Goal: Task Accomplishment & Management: Use online tool/utility

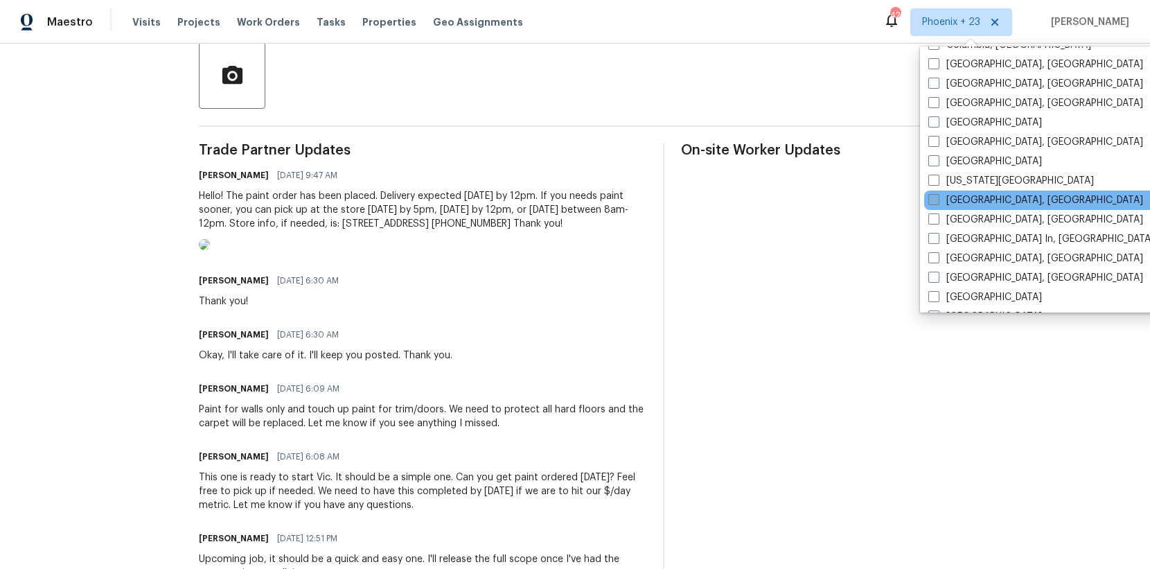
scroll to position [678, 0]
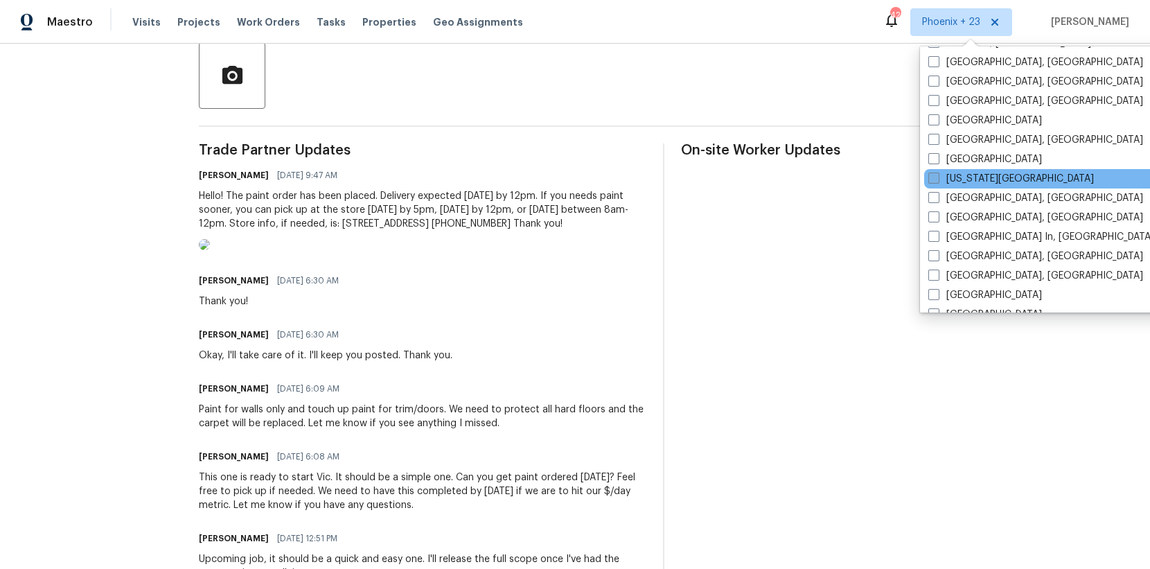
click at [959, 183] on label "[US_STATE][GEOGRAPHIC_DATA]" at bounding box center [1012, 179] width 166 height 14
click at [938, 181] on input "[US_STATE][GEOGRAPHIC_DATA]" at bounding box center [933, 176] width 9 height 9
checkbox input "true"
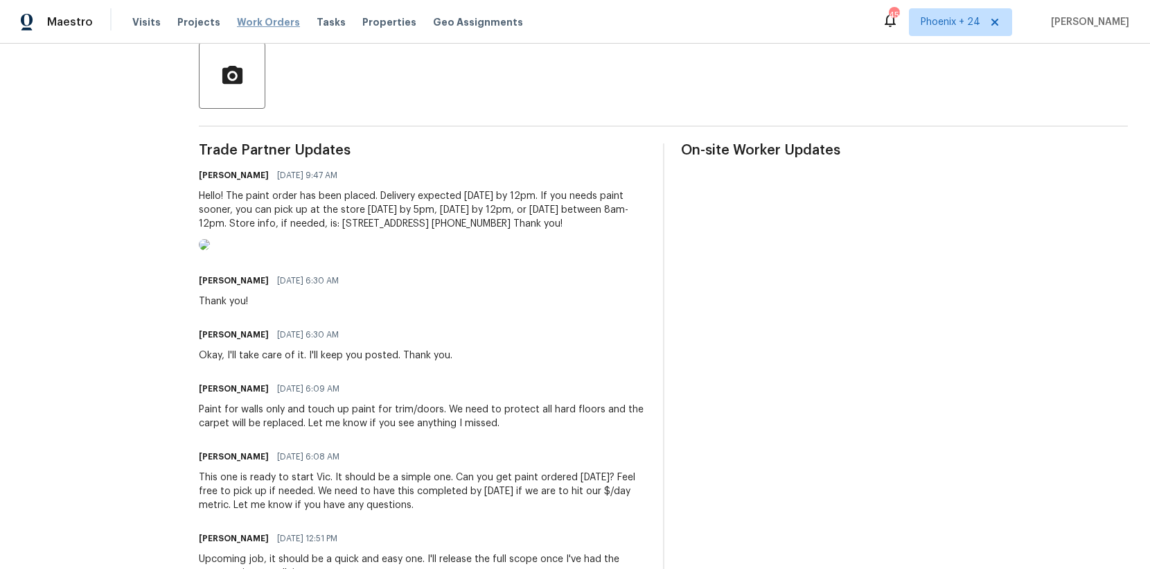
click at [251, 22] on span "Work Orders" at bounding box center [268, 22] width 63 height 14
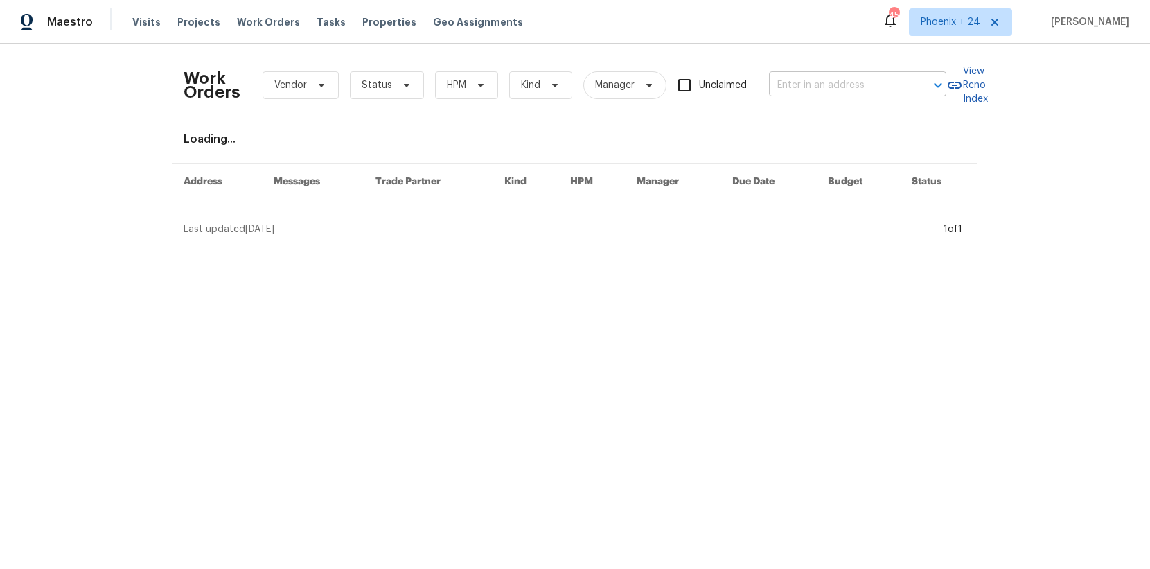
click at [859, 89] on input "text" at bounding box center [838, 85] width 139 height 21
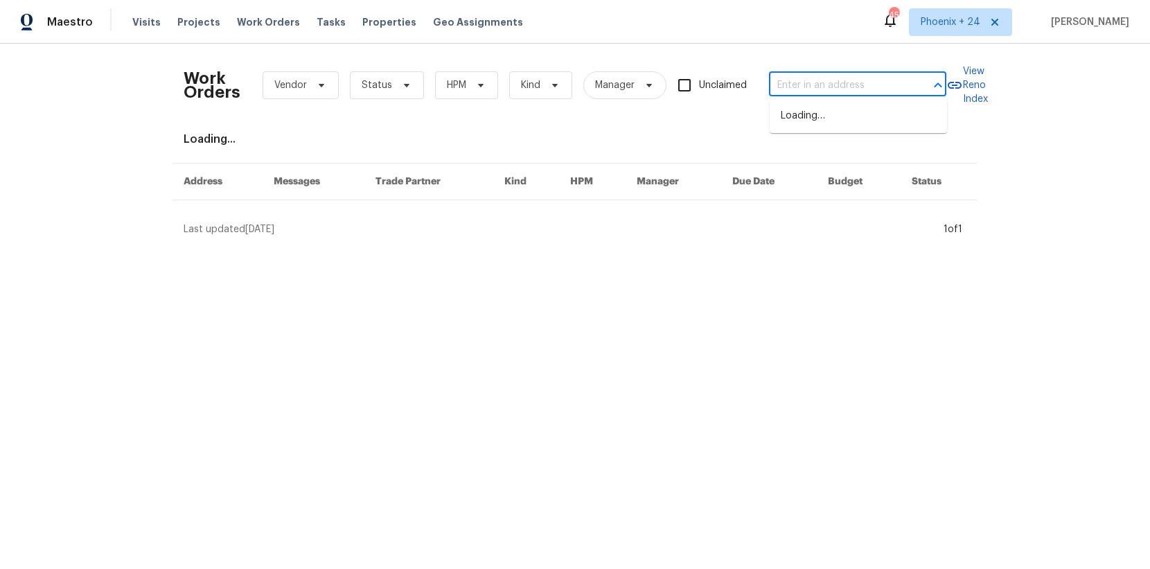
paste input "[STREET_ADDRESS][US_STATE]"
type input "[STREET_ADDRESS][US_STATE]"
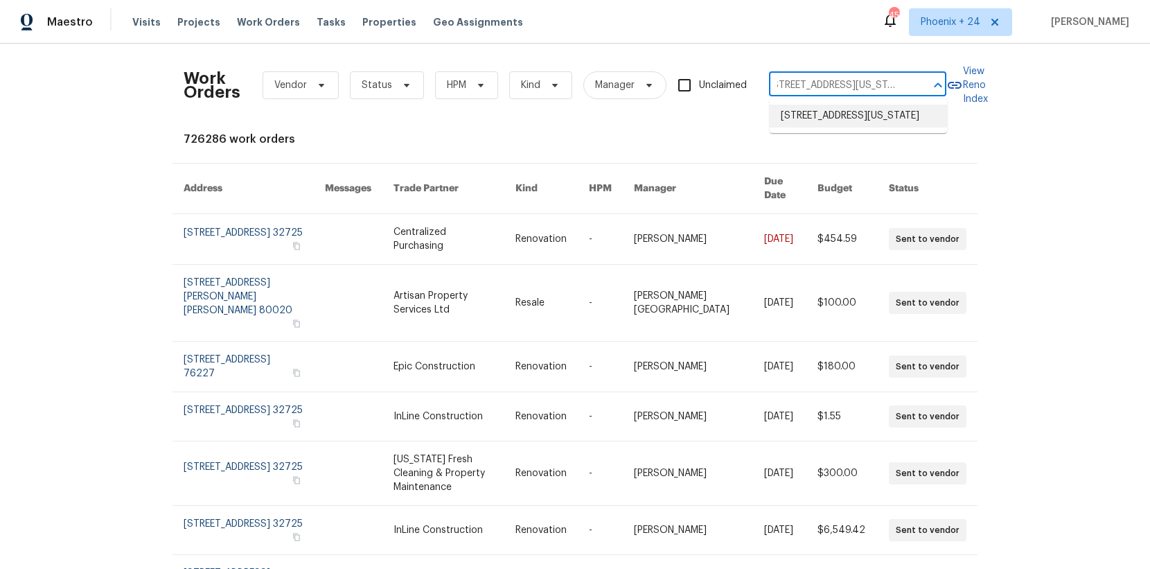
click at [842, 121] on li "[STREET_ADDRESS][US_STATE]" at bounding box center [858, 116] width 177 height 23
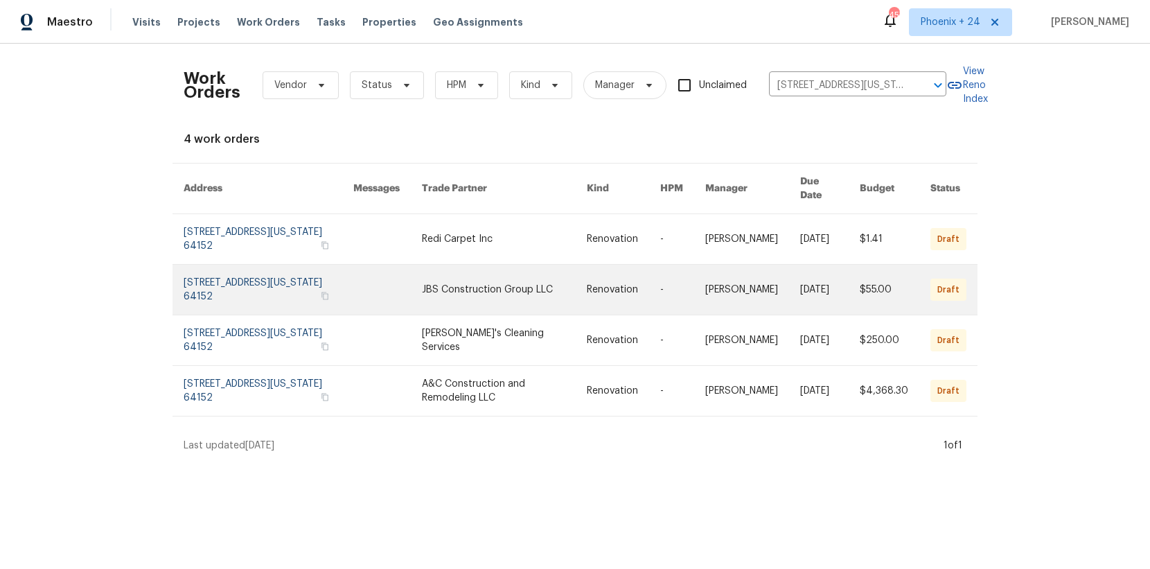
click at [450, 265] on link at bounding box center [504, 290] width 165 height 50
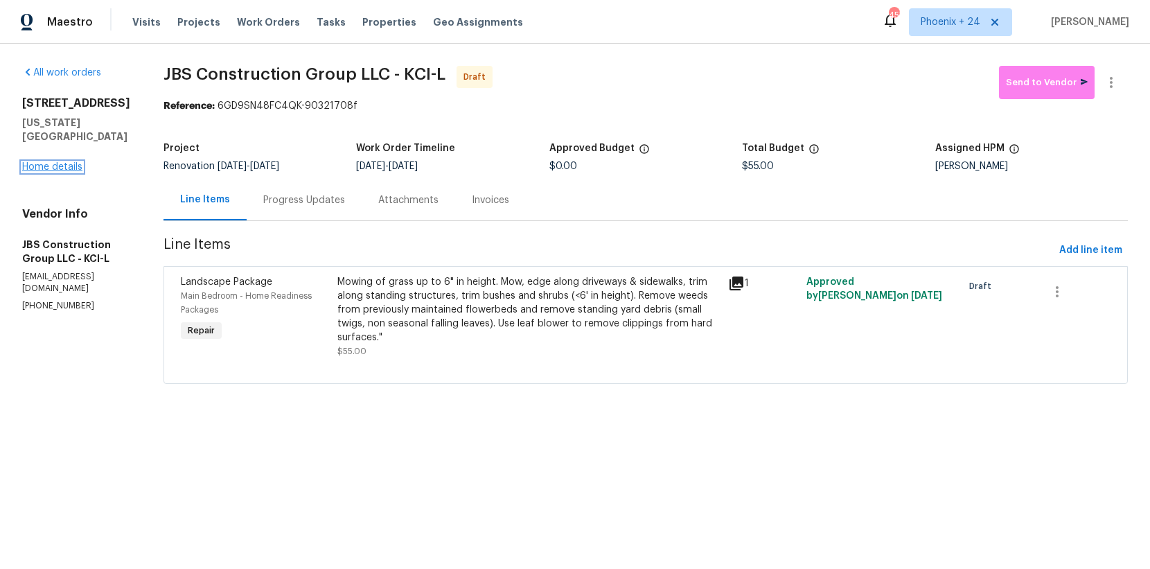
click at [63, 162] on link "Home details" at bounding box center [52, 167] width 60 height 10
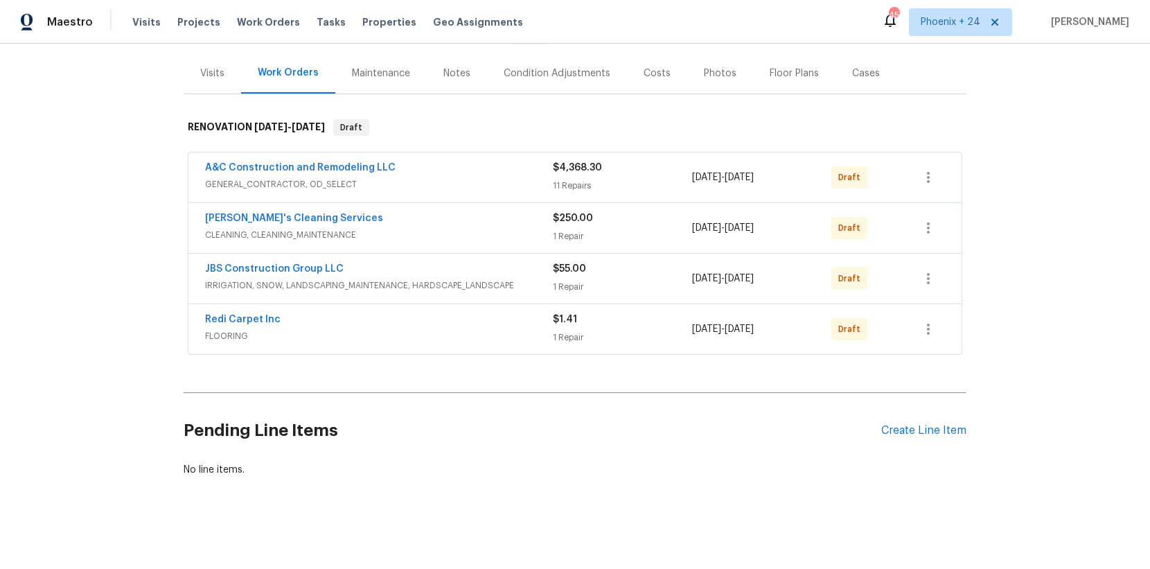
scroll to position [159, 0]
click at [909, 419] on div "Pending Line Items Create Line Item" at bounding box center [575, 428] width 783 height 64
click at [909, 424] on div "Create Line Item" at bounding box center [924, 428] width 85 height 13
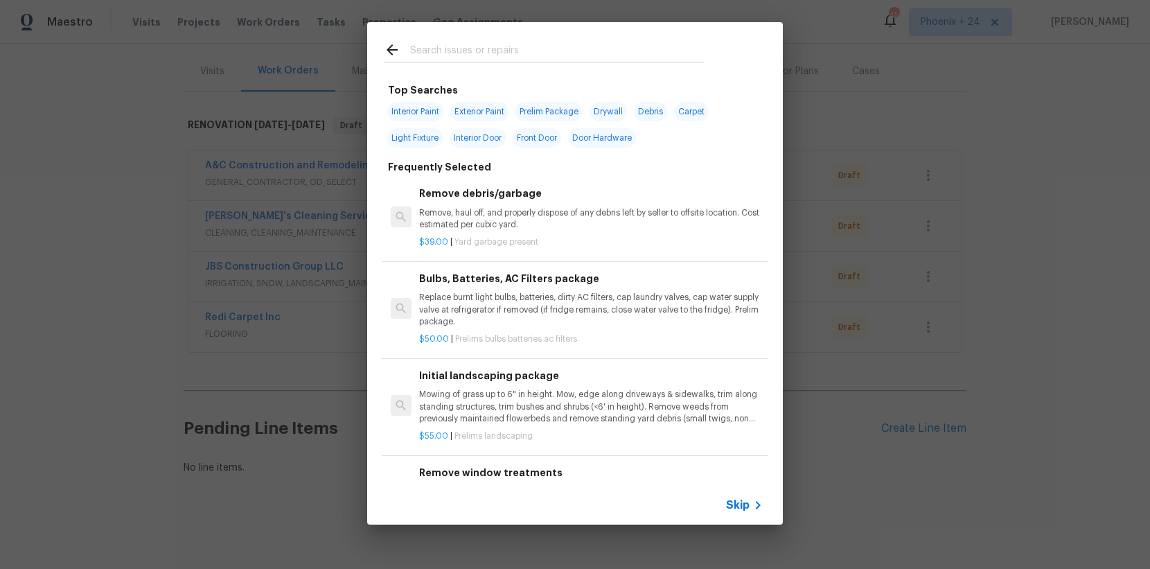
click at [575, 49] on input "text" at bounding box center [557, 52] width 294 height 21
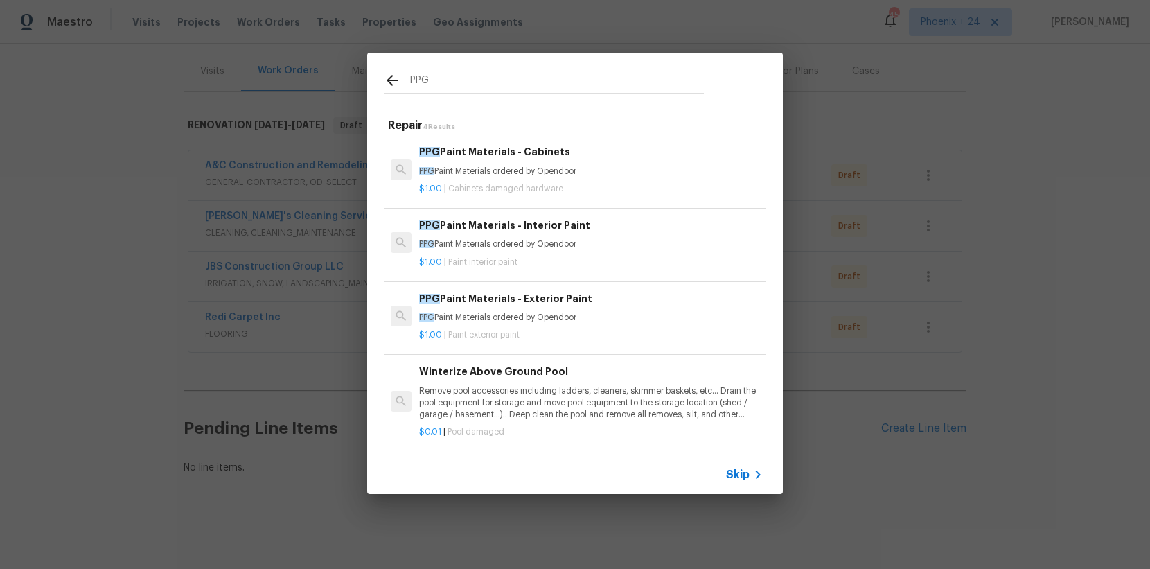
type input "PPG"
click at [612, 272] on div "PPG Paint Materials - Interior Paint PPG Paint Materials ordered by Opendoor $1…" at bounding box center [575, 243] width 387 height 78
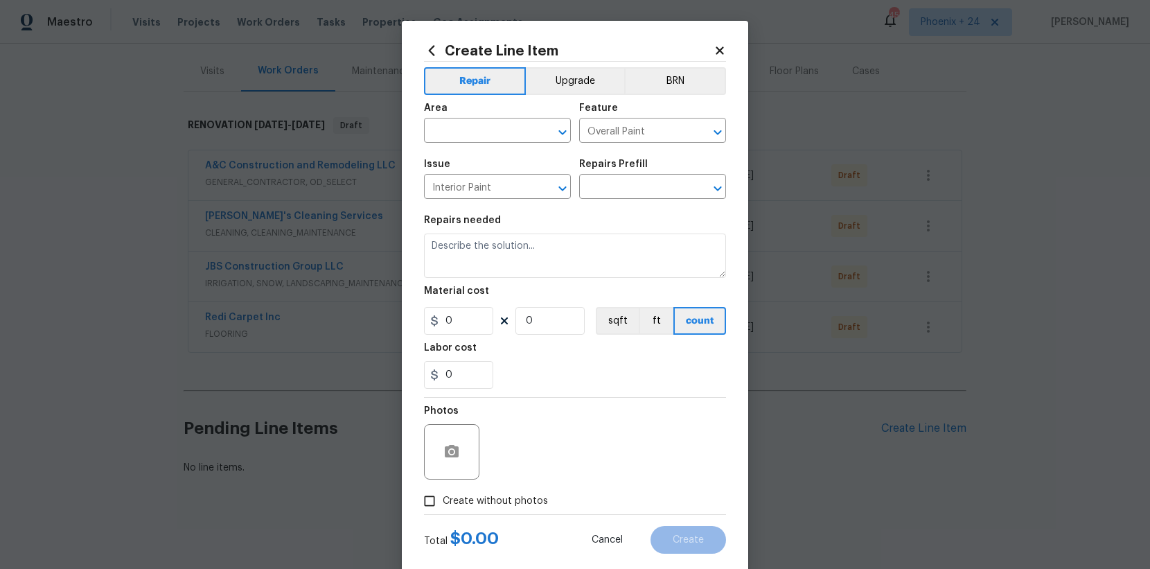
type input "PPG Paint Materials - Interior Paint $1.00"
type textarea "PPG Paint Materials ordered by Opendoor"
type input "1"
click at [454, 135] on input "text" at bounding box center [478, 131] width 108 height 21
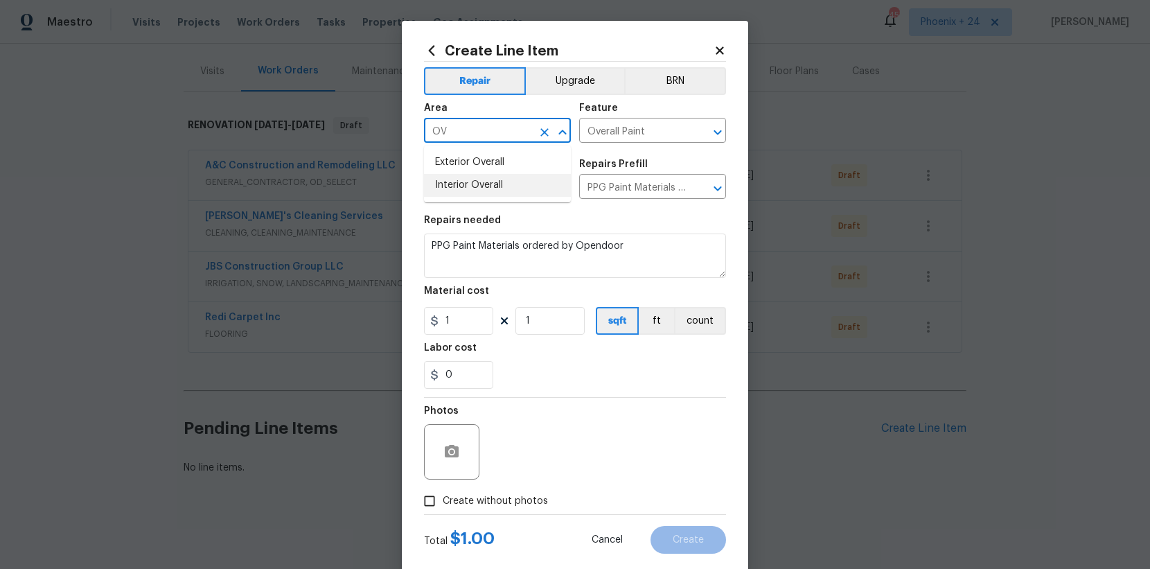
drag, startPoint x: 479, startPoint y: 193, endPoint x: 658, endPoint y: 9, distance: 256.8
click at [479, 193] on li "Interior Overall" at bounding box center [497, 185] width 147 height 23
type input "Interior Overall"
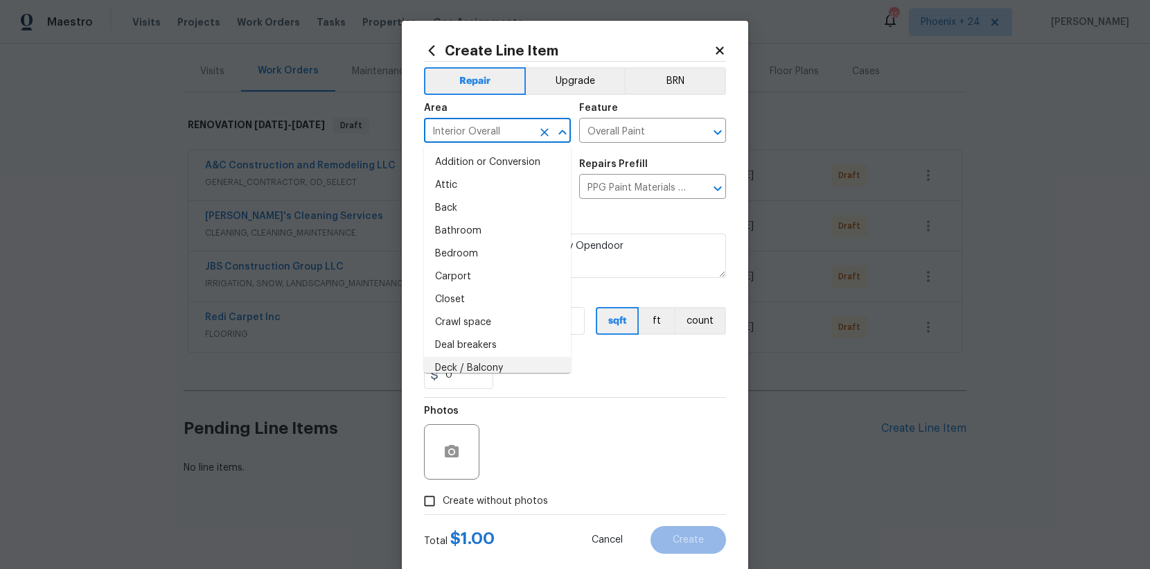
drag, startPoint x: 599, startPoint y: 395, endPoint x: 501, endPoint y: 319, distance: 123.9
click at [593, 389] on section "Repairs needed PPG Paint Materials ordered by Opendoor Material cost 1 1 sqft f…" at bounding box center [575, 302] width 302 height 190
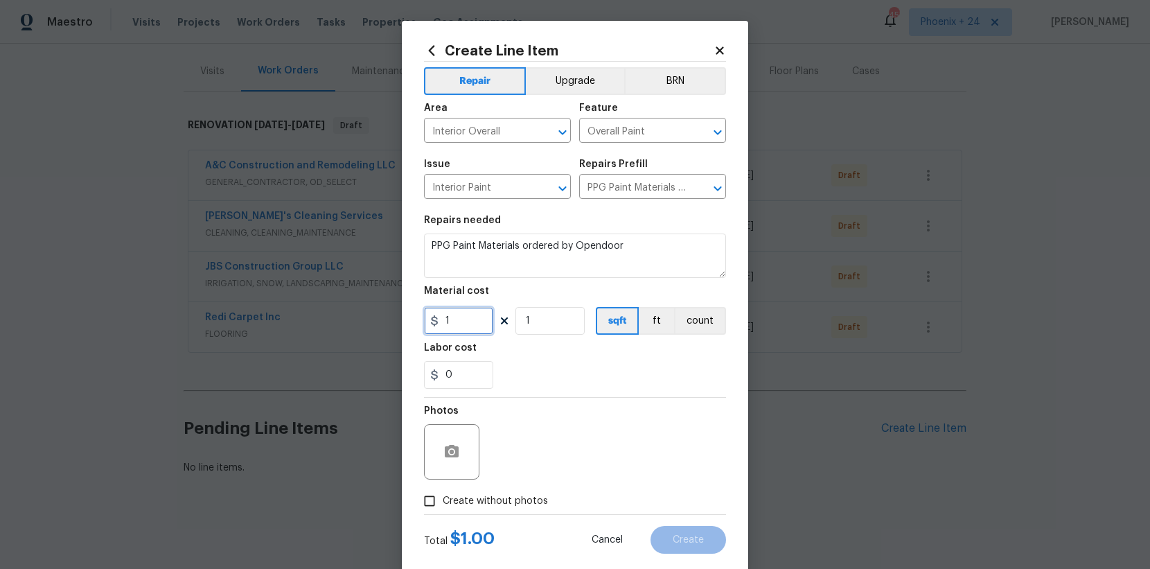
drag, startPoint x: 466, startPoint y: 313, endPoint x: 424, endPoint y: 315, distance: 41.6
click at [424, 315] on input "1" at bounding box center [458, 321] width 69 height 28
type input "677.6"
click at [487, 509] on form "Repair Upgrade BRN Area Interior Overall ​ Feature Overall Paint ​ Issue Interi…" at bounding box center [575, 308] width 302 height 492
click at [490, 499] on span "Create without photos" at bounding box center [495, 501] width 105 height 15
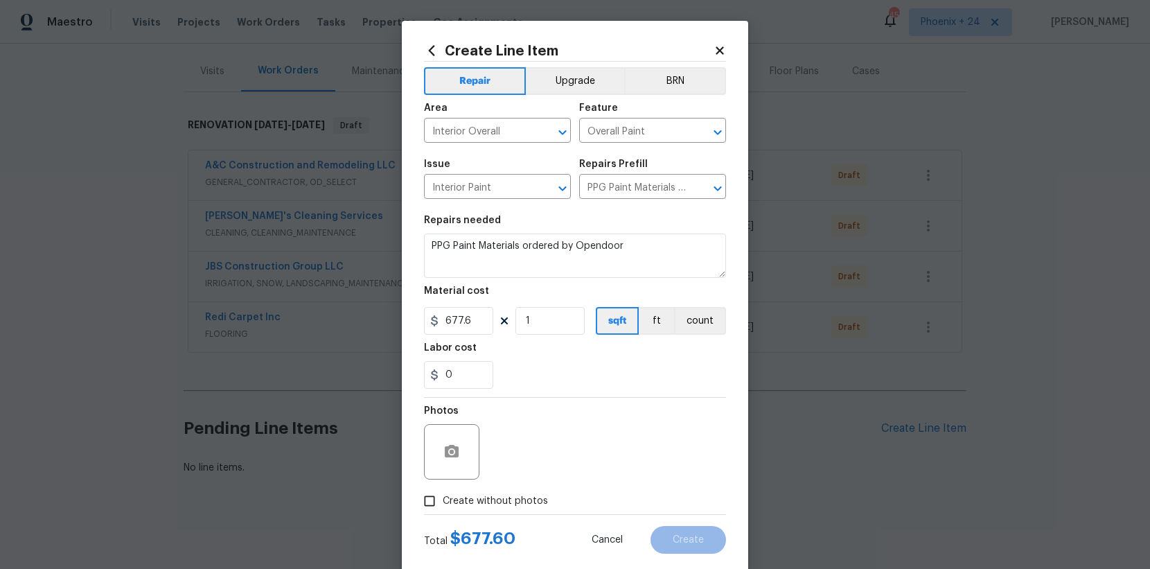
click at [443, 499] on input "Create without photos" at bounding box center [430, 501] width 26 height 26
checkbox input "true"
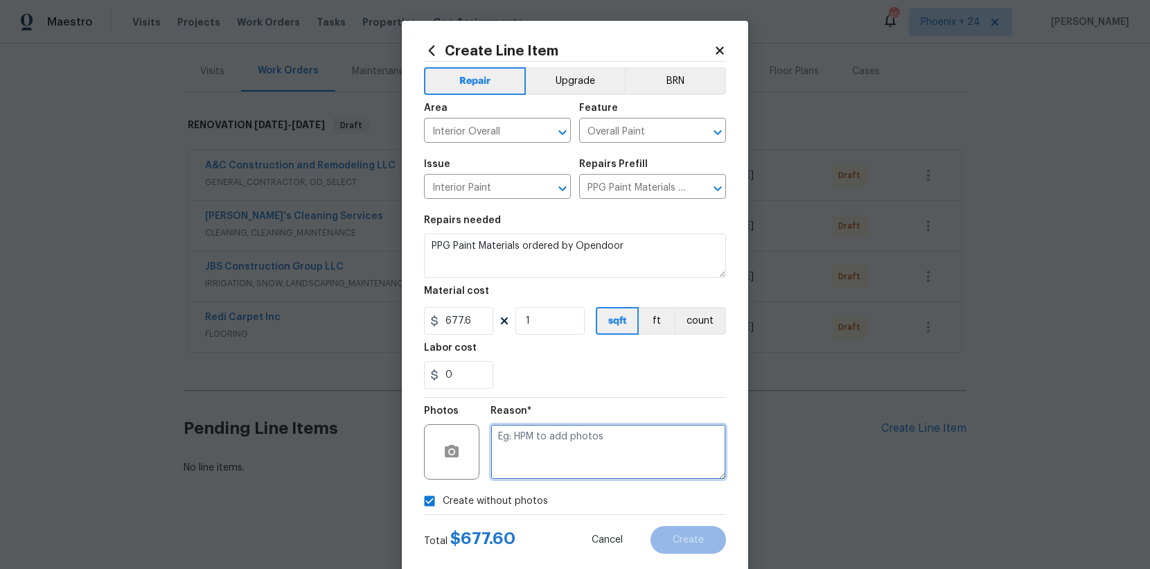
click at [546, 462] on textarea at bounding box center [609, 451] width 236 height 55
type textarea "NA"
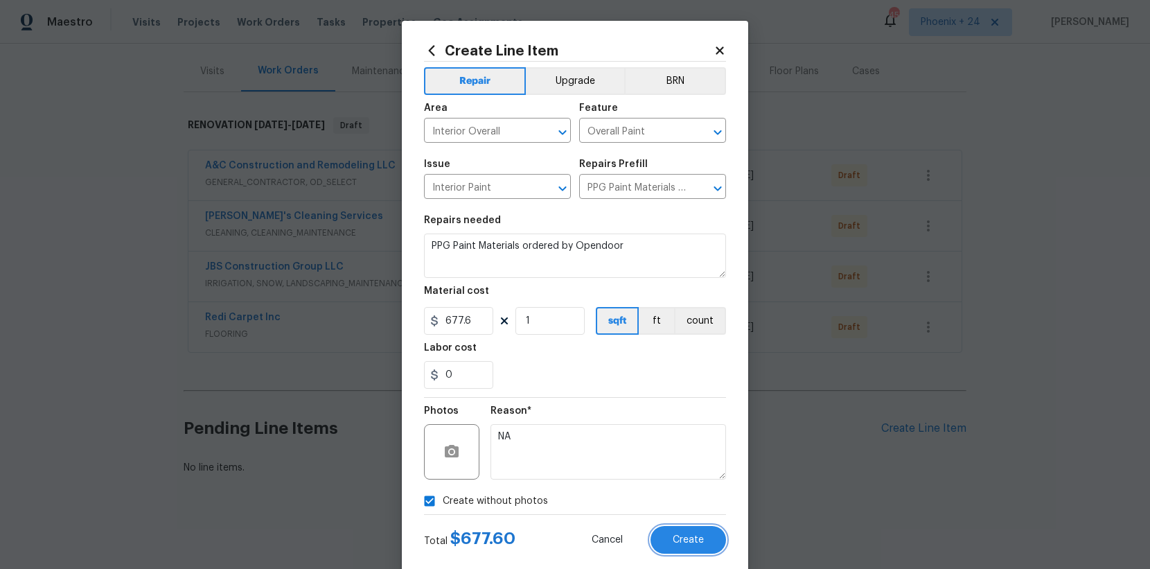
drag, startPoint x: 689, startPoint y: 546, endPoint x: 685, endPoint y: 562, distance: 16.3
click at [689, 546] on button "Create" at bounding box center [689, 540] width 76 height 28
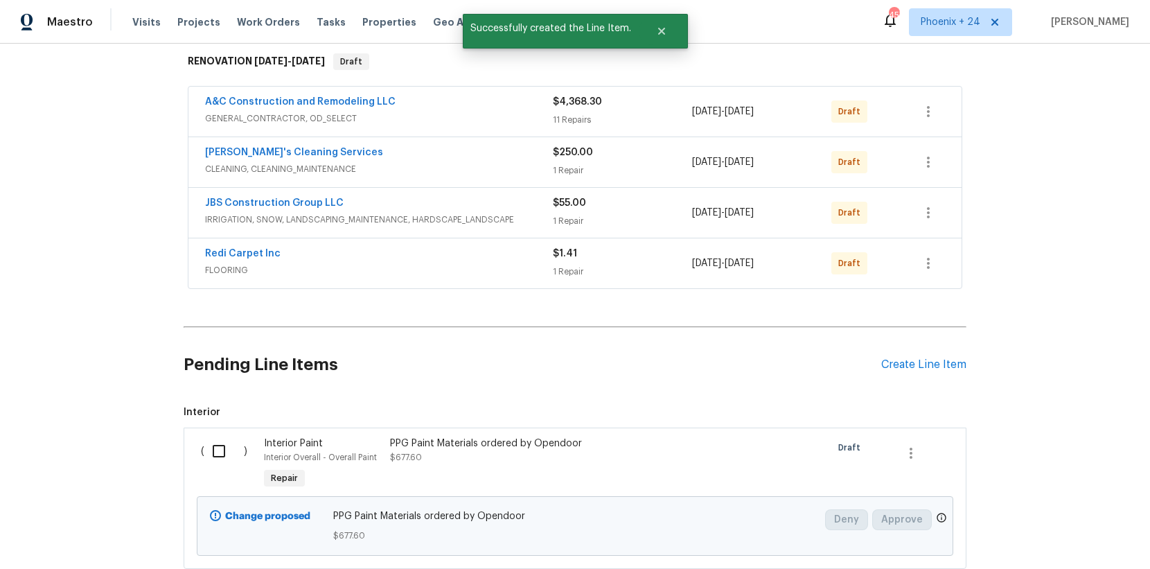
scroll to position [258, 0]
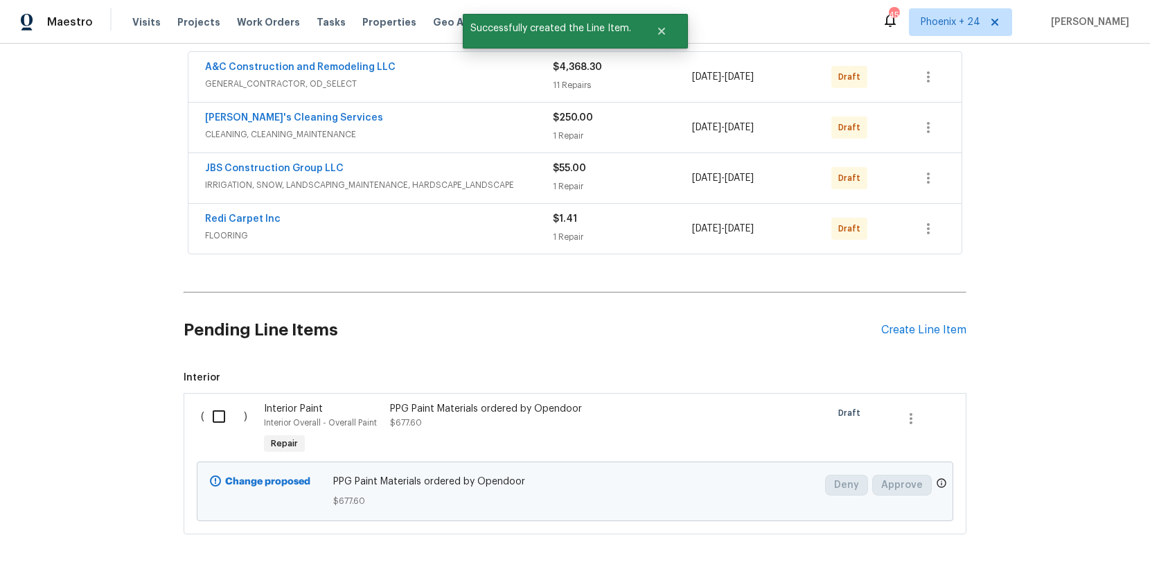
drag, startPoint x: 199, startPoint y: 397, endPoint x: 211, endPoint y: 413, distance: 20.2
click at [201, 403] on div "( )" at bounding box center [228, 430] width 63 height 64
drag, startPoint x: 216, startPoint y: 416, endPoint x: 518, endPoint y: 488, distance: 310.0
click at [222, 417] on input "checkbox" at bounding box center [224, 416] width 40 height 29
checkbox input "true"
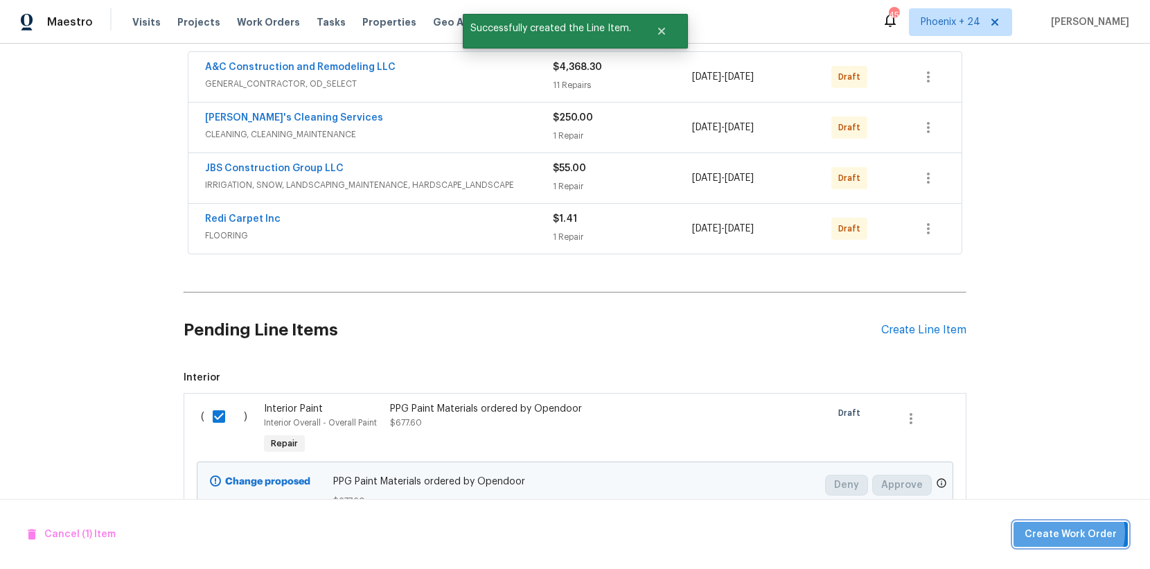
click at [1070, 532] on span "Create Work Order" at bounding box center [1071, 534] width 92 height 17
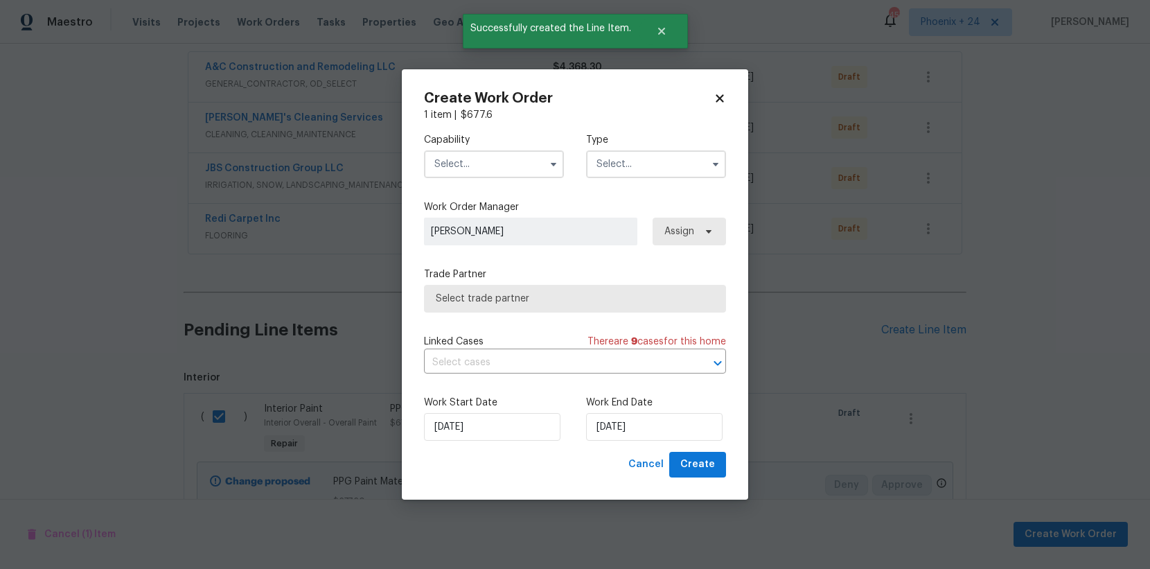
click at [511, 164] on input "text" at bounding box center [494, 164] width 140 height 28
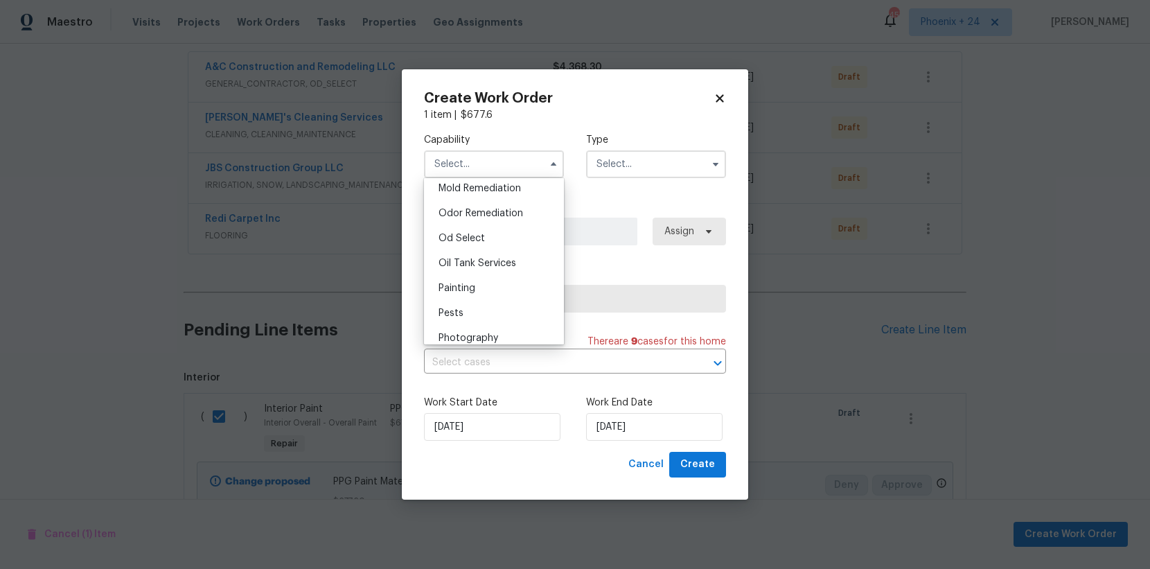
scroll to position [1078, 0]
click at [500, 283] on div "Painting" at bounding box center [494, 280] width 133 height 25
type input "Painting"
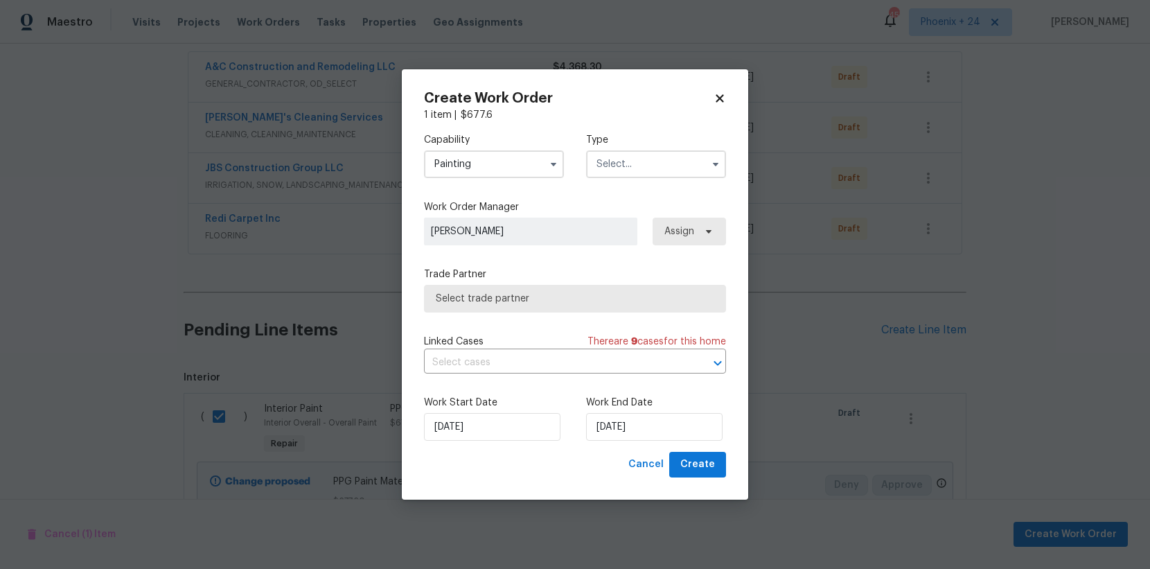
drag, startPoint x: 653, startPoint y: 163, endPoint x: 650, endPoint y: 170, distance: 7.5
click at [653, 163] on input "text" at bounding box center [656, 164] width 140 height 28
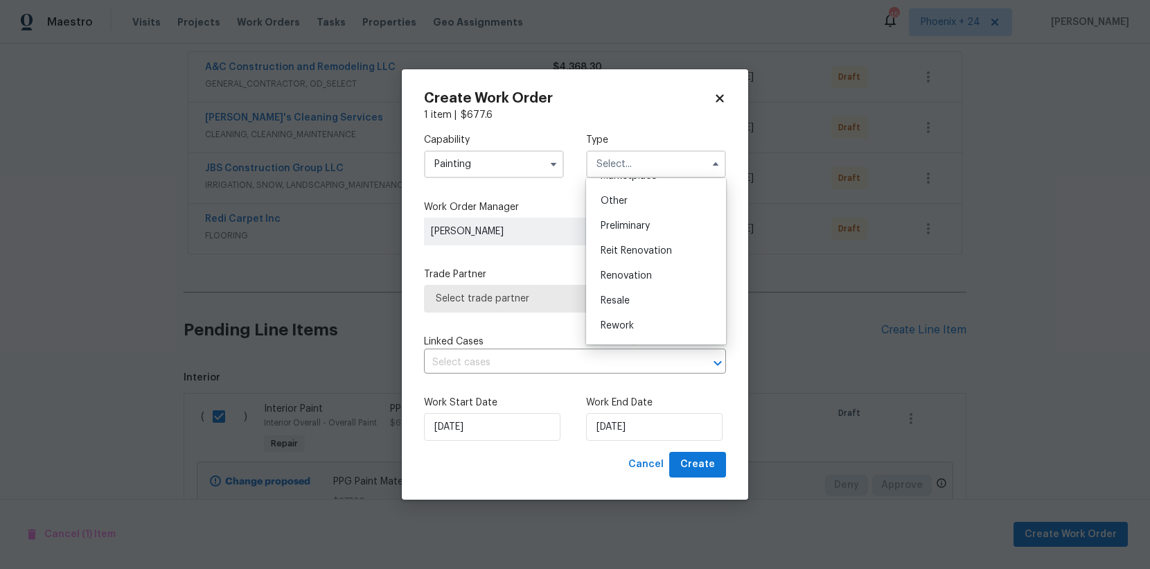
scroll to position [315, 0]
click at [640, 234] on div "Renovation" at bounding box center [656, 228] width 133 height 25
type input "Renovation"
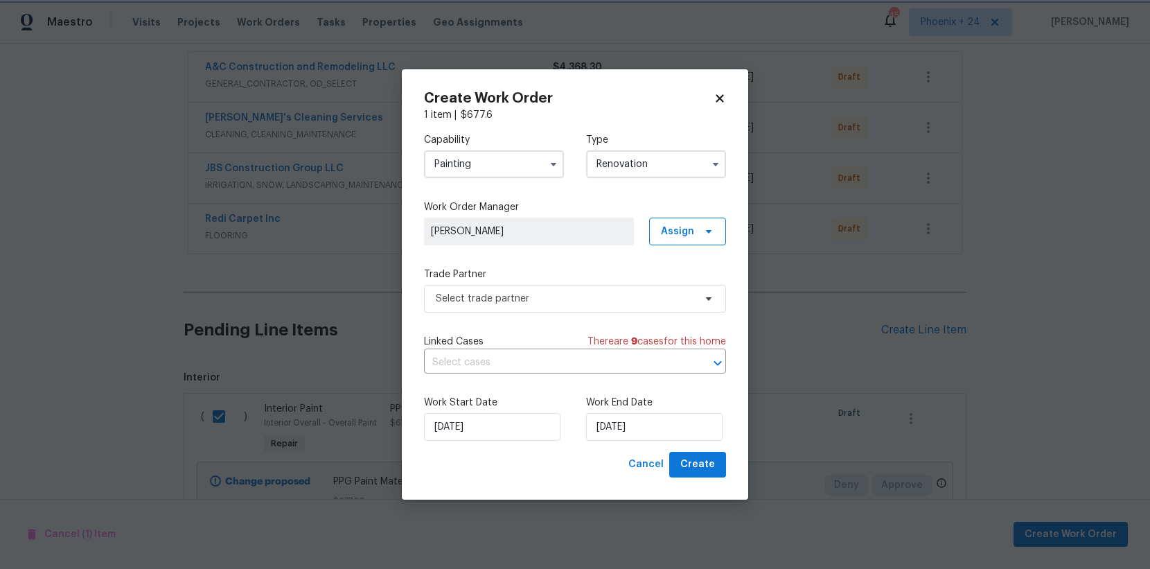
scroll to position [0, 0]
click at [676, 228] on span "Assign" at bounding box center [677, 232] width 33 height 14
click at [681, 290] on div "Assign to me" at bounding box center [690, 290] width 60 height 14
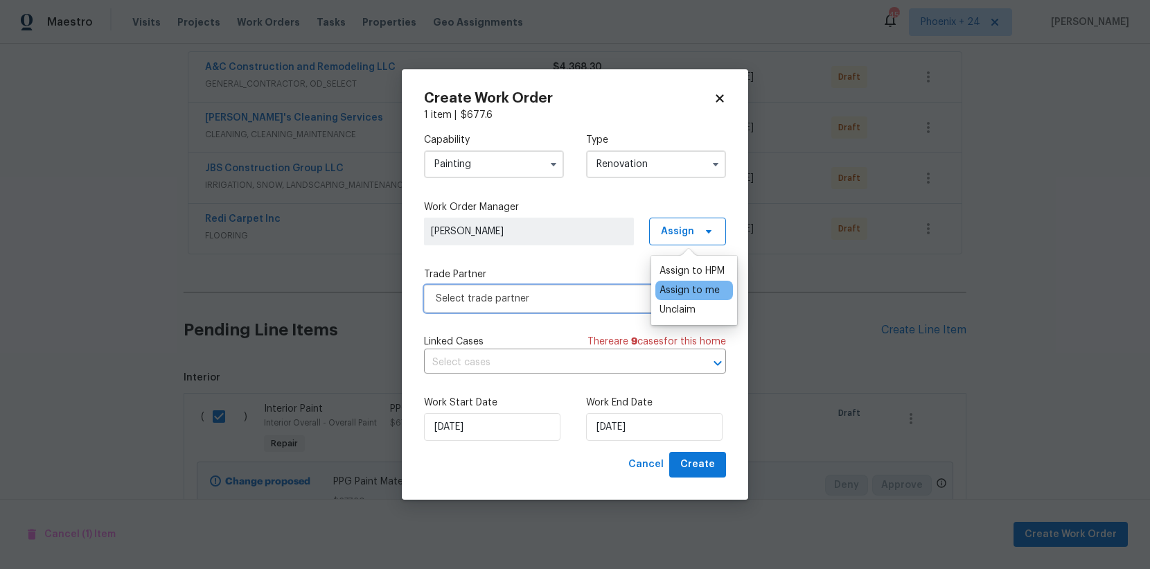
click at [571, 297] on span "Select trade partner" at bounding box center [565, 299] width 259 height 14
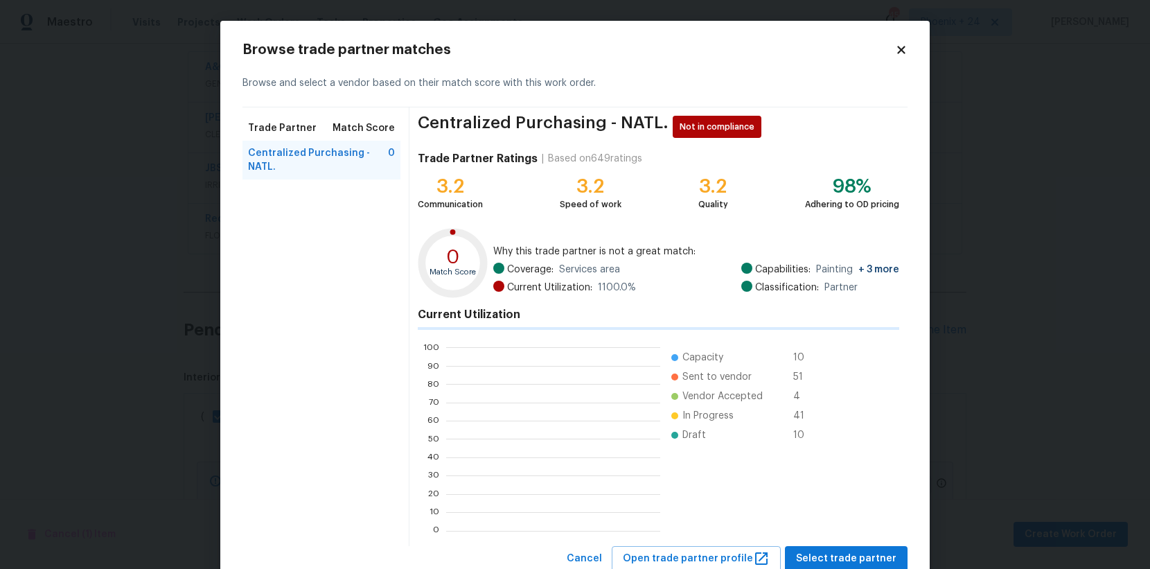
scroll to position [194, 214]
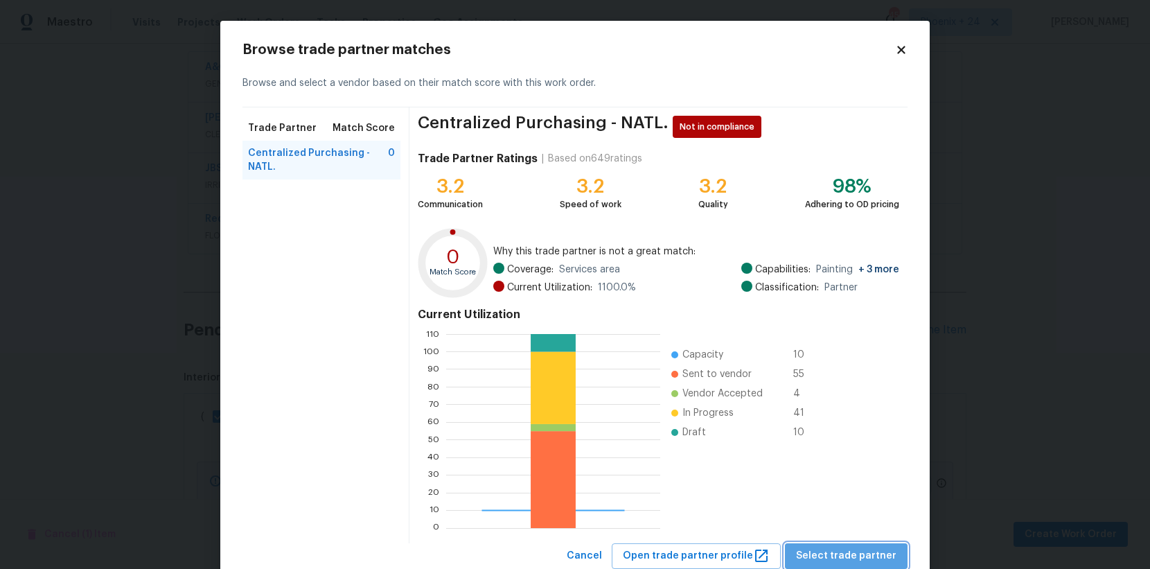
click at [859, 550] on span "Select trade partner" at bounding box center [846, 555] width 100 height 17
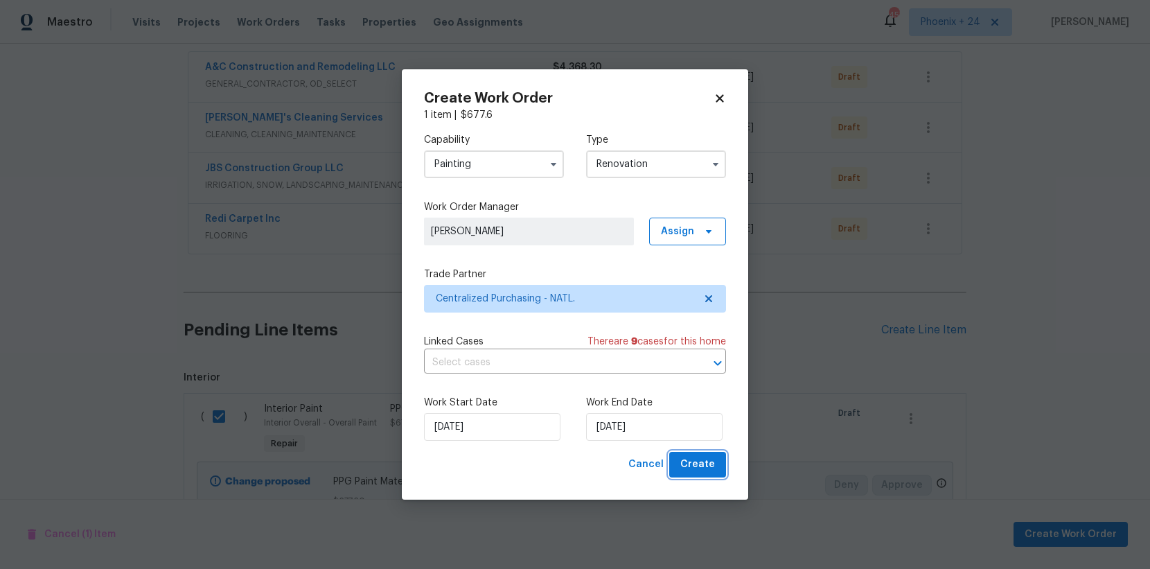
click at [715, 464] on button "Create" at bounding box center [697, 465] width 57 height 26
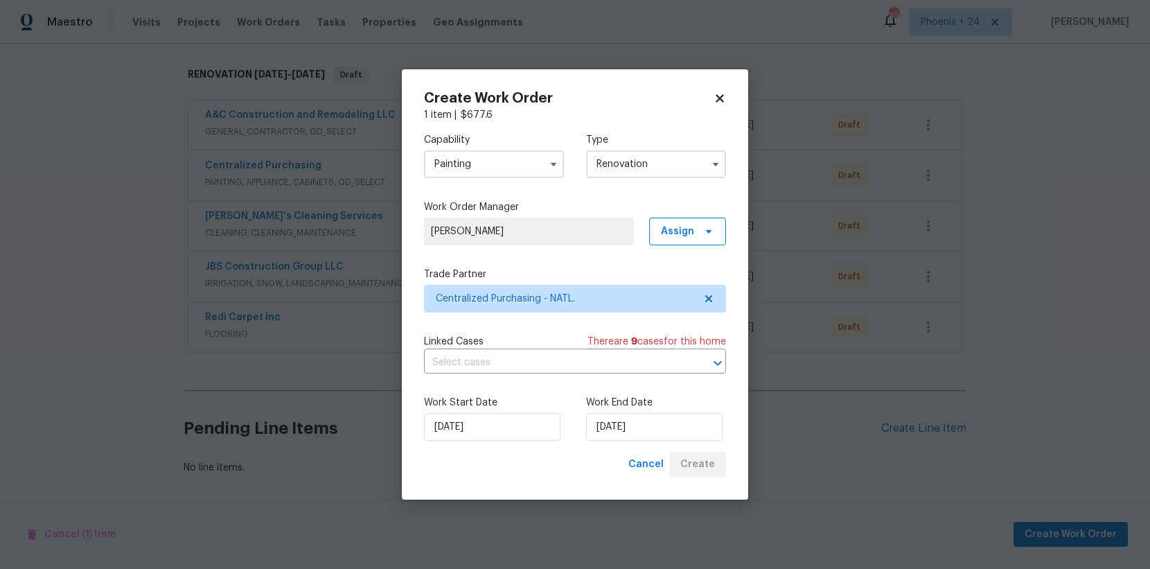
scroll to position [210, 0]
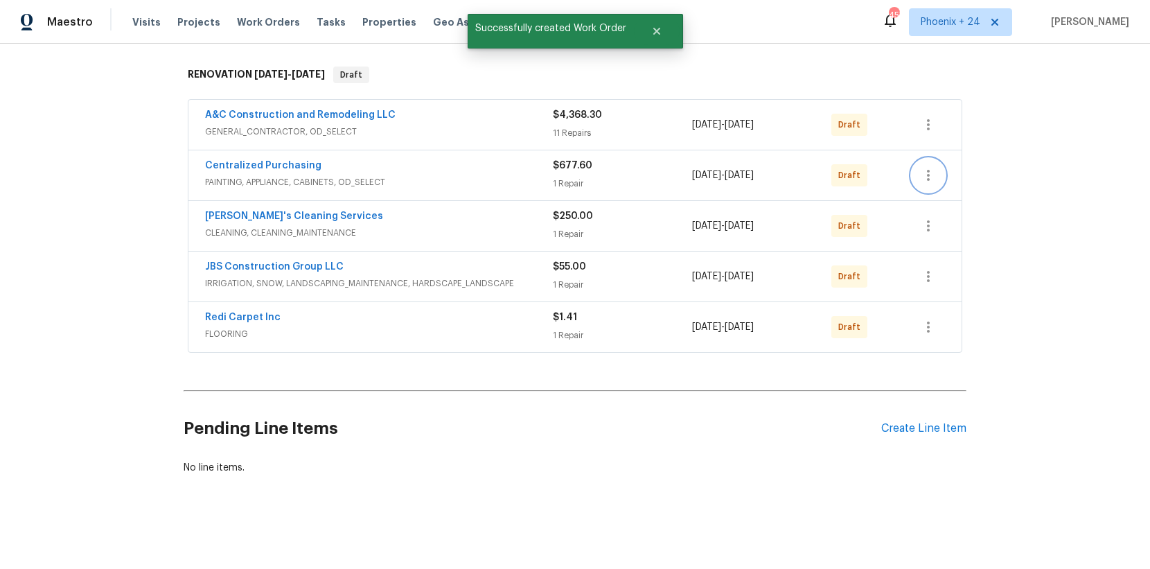
click at [939, 168] on button "button" at bounding box center [928, 175] width 33 height 33
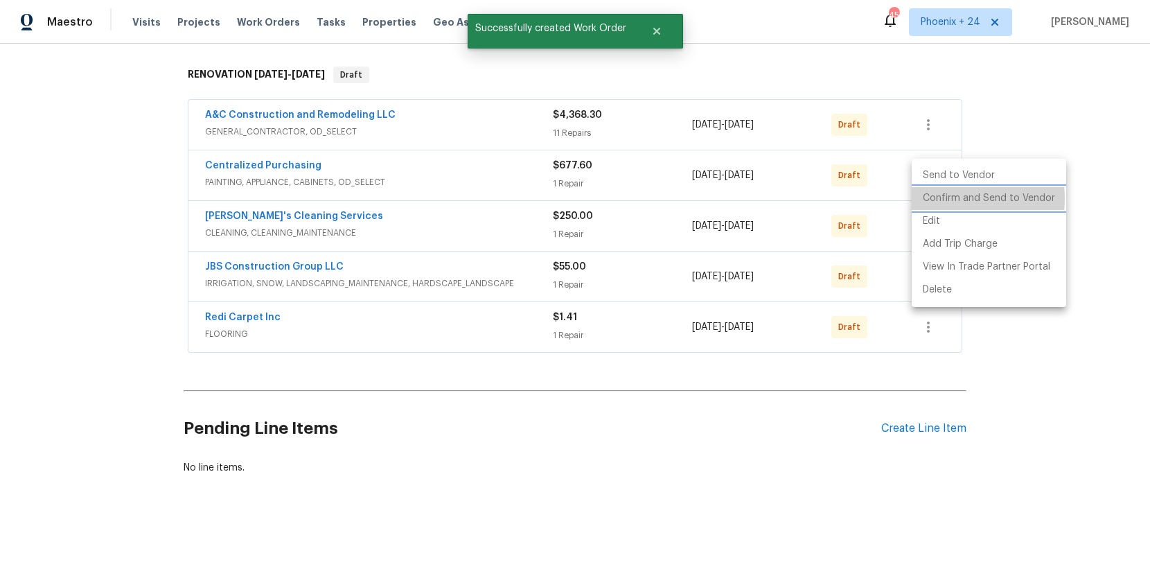
click at [942, 199] on li "Confirm and Send to Vendor" at bounding box center [989, 198] width 155 height 23
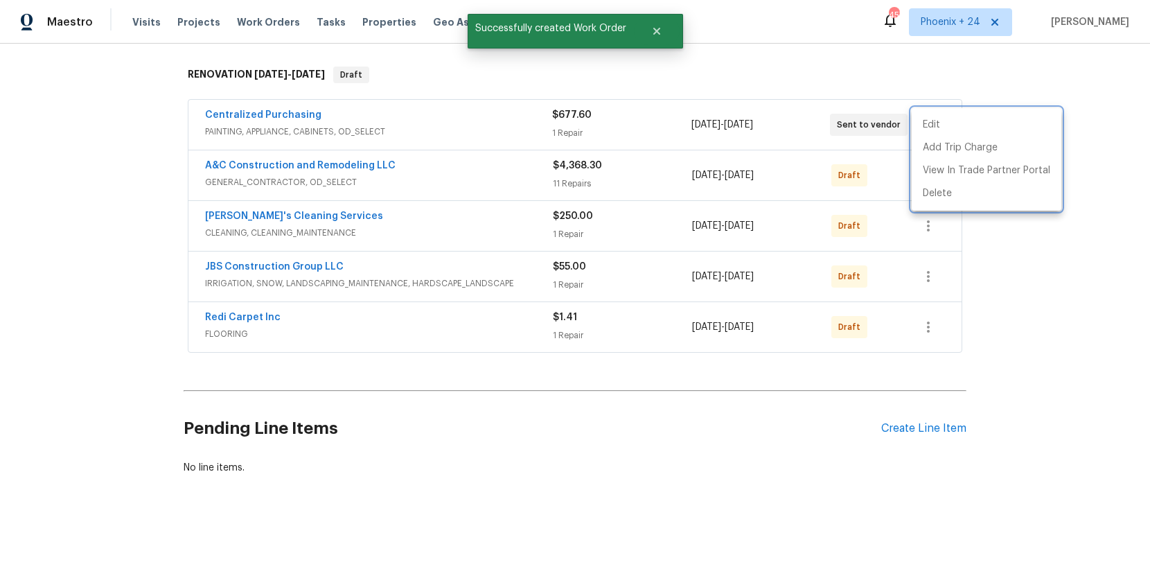
click at [301, 114] on div at bounding box center [575, 284] width 1150 height 569
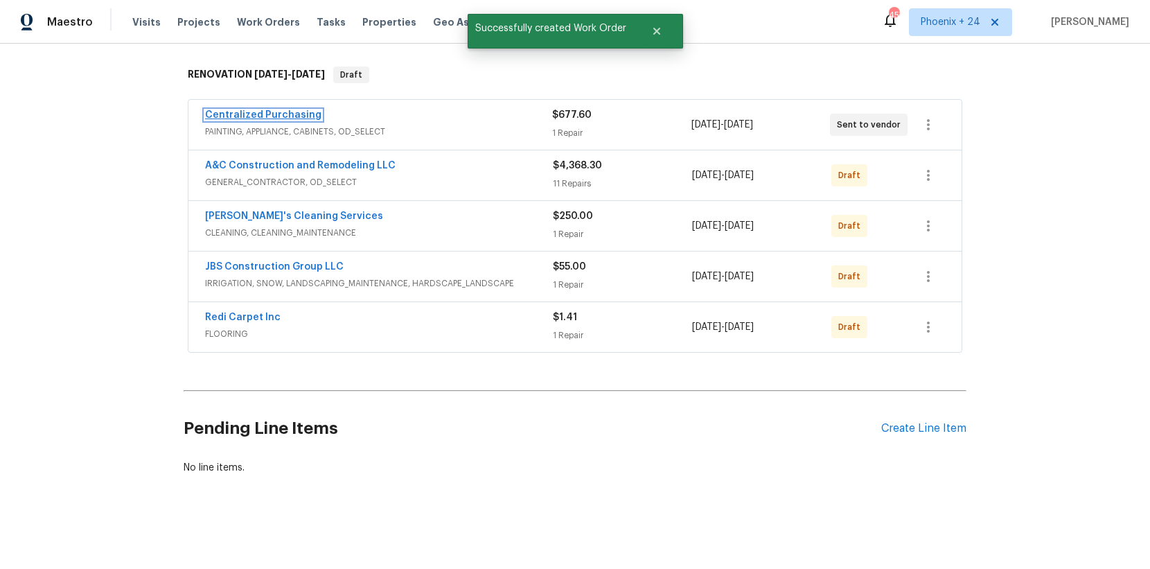
click at [268, 114] on link "Centralized Purchasing" at bounding box center [263, 115] width 116 height 10
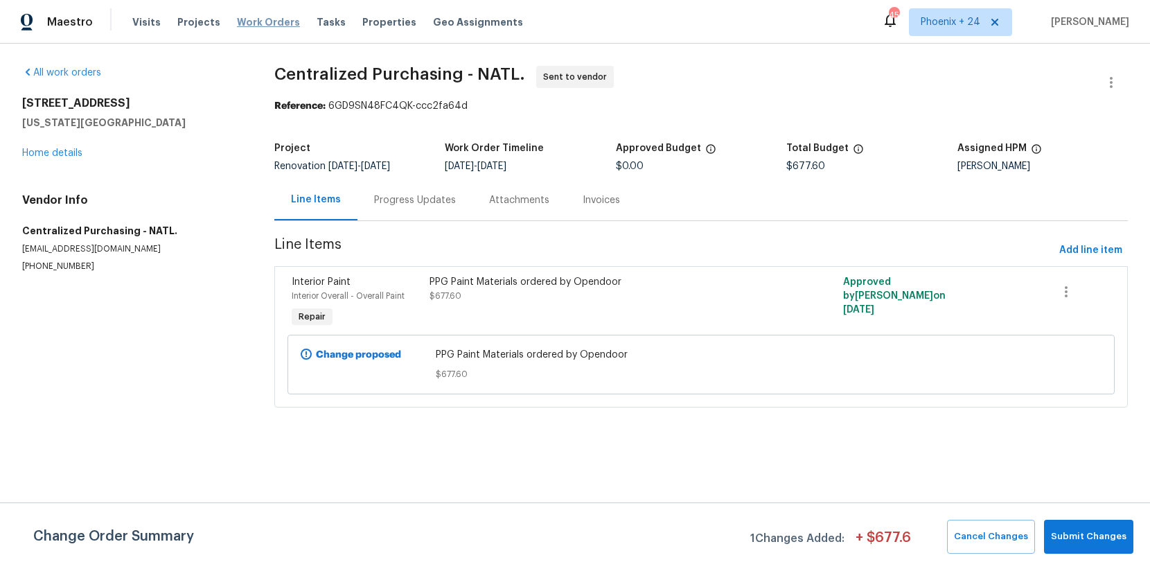
drag, startPoint x: 297, startPoint y: 15, endPoint x: 281, endPoint y: 21, distance: 18.0
click at [295, 15] on div "Visits Projects Work Orders Tasks Properties Geo Assignments" at bounding box center [336, 22] width 408 height 28
click at [281, 21] on span "Work Orders" at bounding box center [268, 22] width 63 height 14
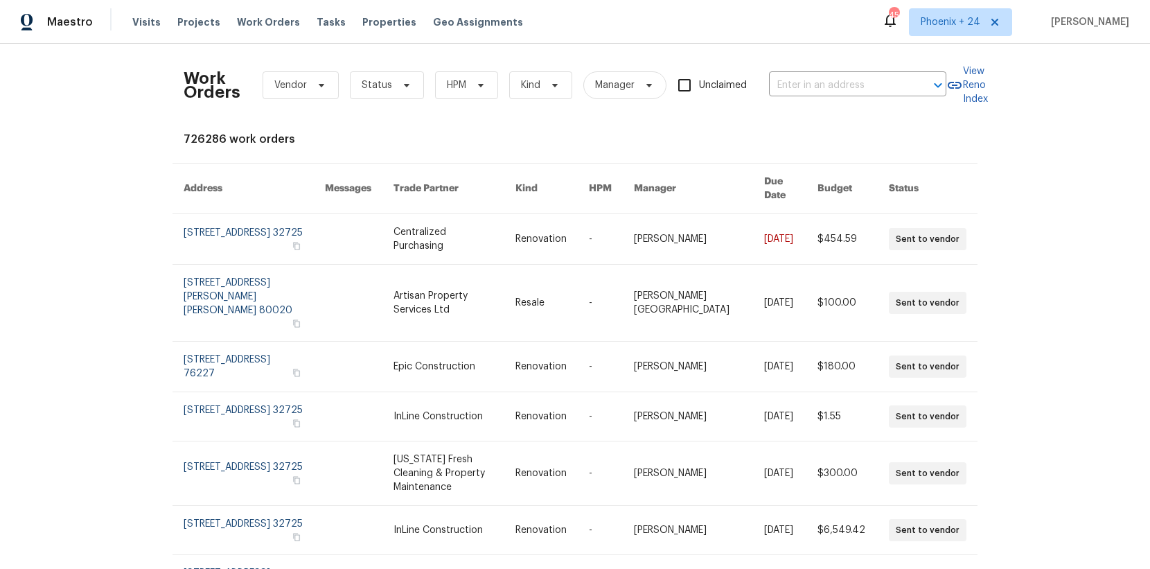
click at [845, 71] on div "Work Orders Vendor Status HPM Kind Manager Unclaimed ​" at bounding box center [565, 85] width 763 height 61
click at [842, 87] on input "text" at bounding box center [838, 85] width 139 height 21
paste input "[STREET_ADDRESS]"
type input "[STREET_ADDRESS]"
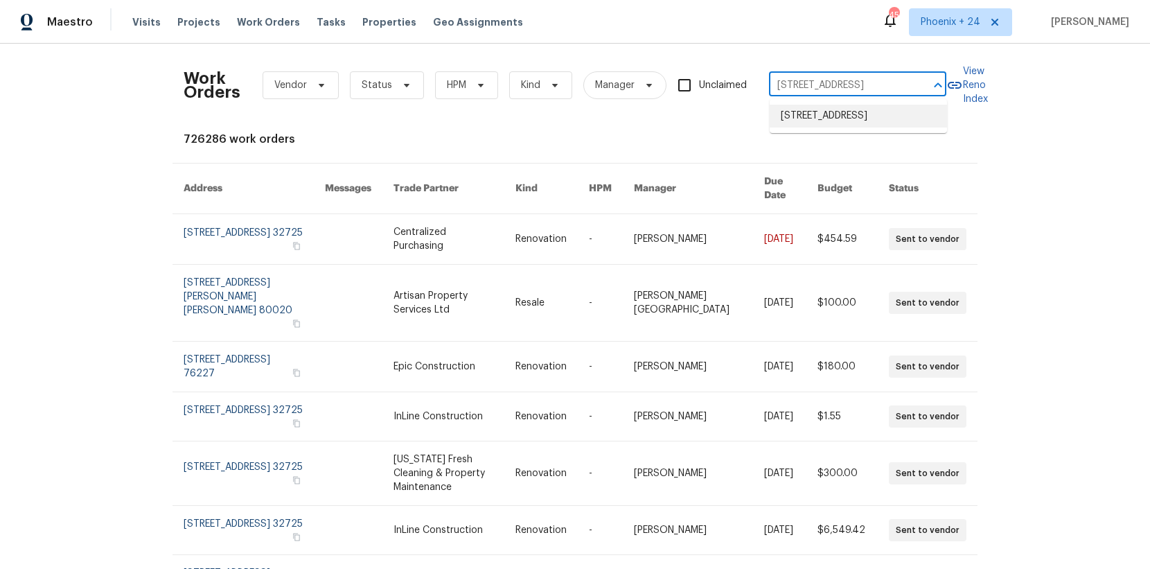
click at [848, 113] on li "[STREET_ADDRESS]" at bounding box center [858, 116] width 177 height 23
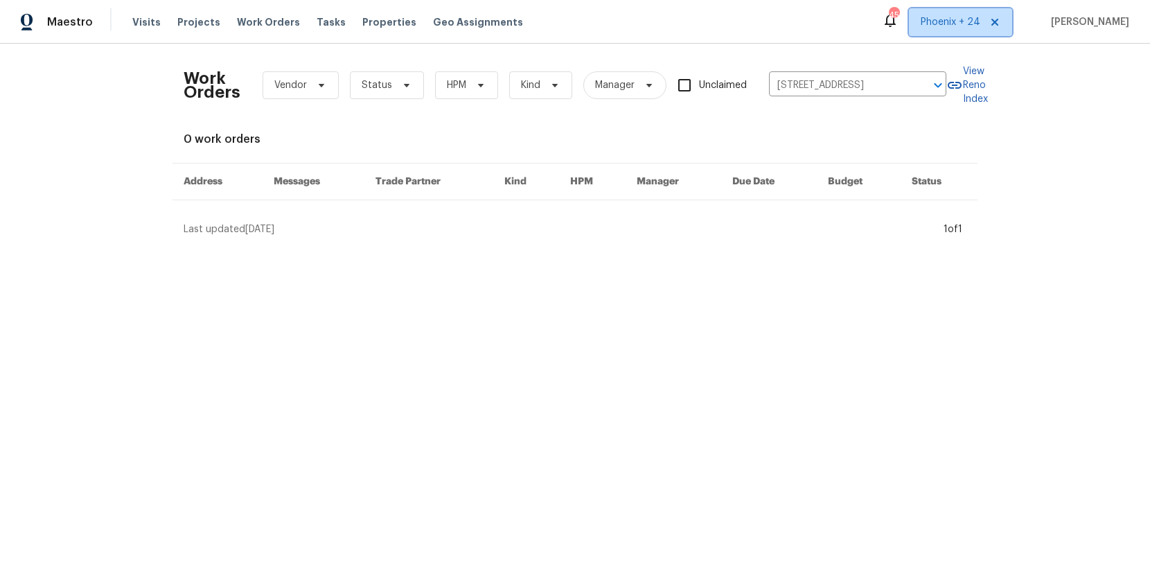
click at [926, 33] on span "Phoenix + 24" at bounding box center [960, 22] width 103 height 28
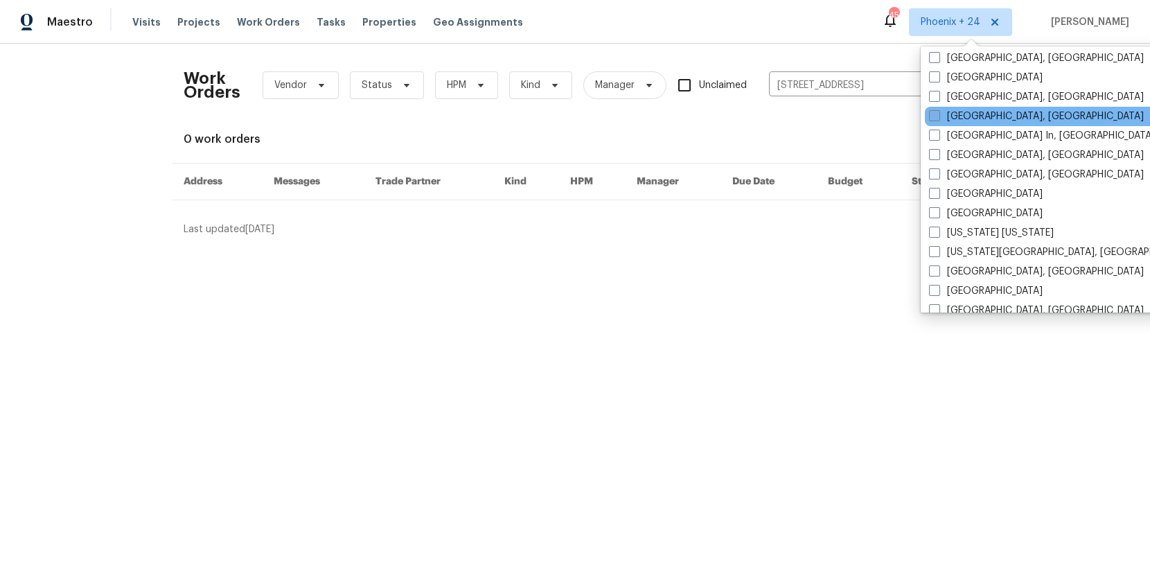
scroll to position [776, 0]
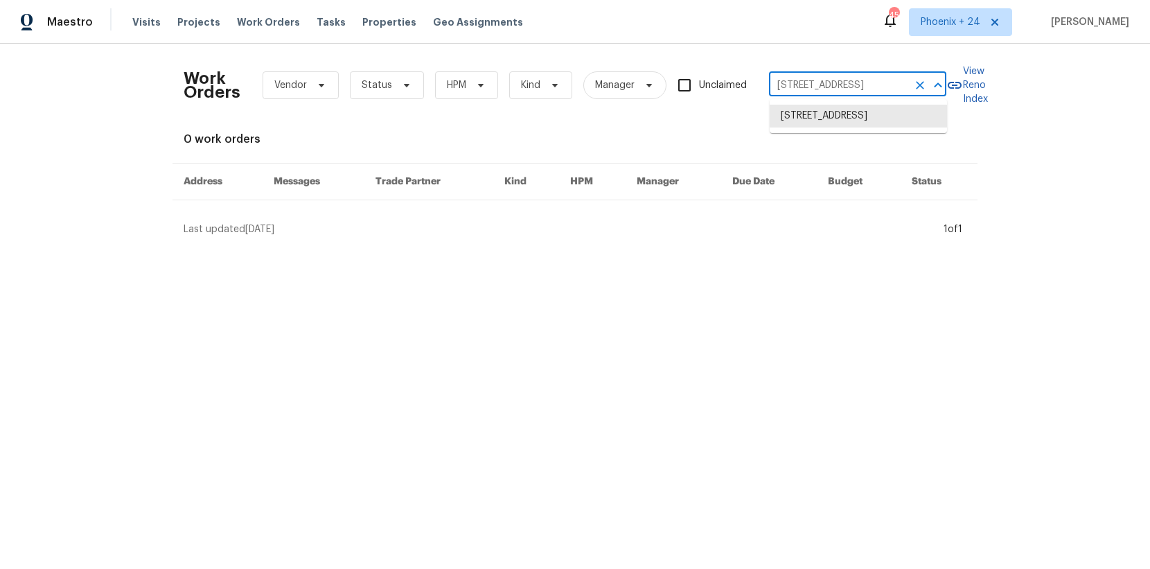
drag, startPoint x: 777, startPoint y: 85, endPoint x: 812, endPoint y: 86, distance: 34.7
click at [778, 85] on input "[STREET_ADDRESS]" at bounding box center [838, 85] width 139 height 21
drag, startPoint x: 832, startPoint y: 87, endPoint x: 849, endPoint y: 89, distance: 16.8
click at [834, 87] on input "[STREET_ADDRESS]" at bounding box center [838, 85] width 139 height 21
click at [840, 128] on li "[STREET_ADDRESS]" at bounding box center [858, 116] width 177 height 23
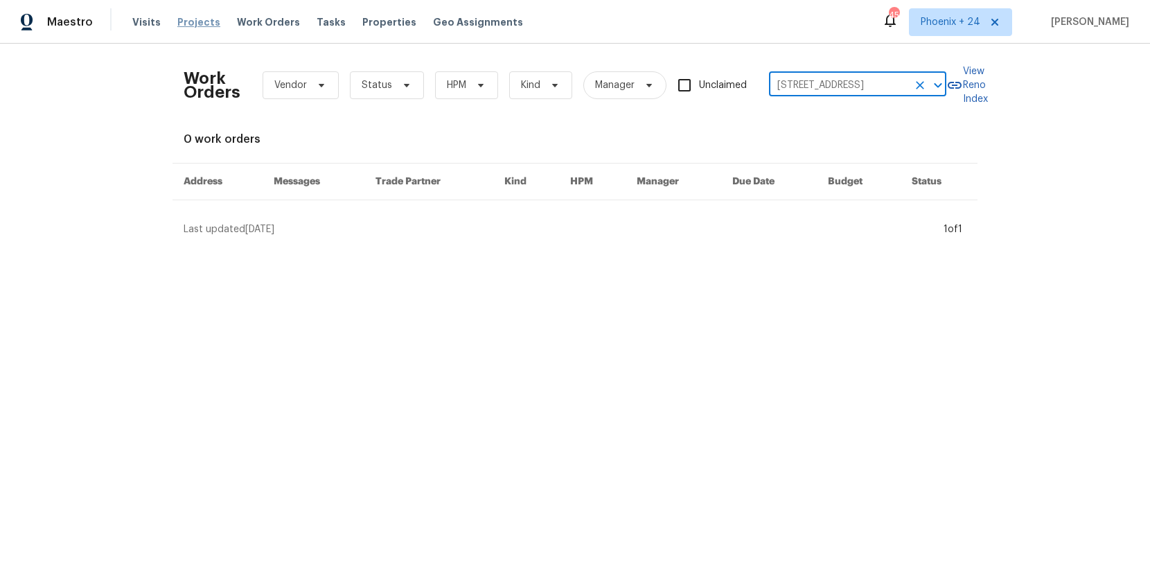
click at [202, 19] on span "Projects" at bounding box center [198, 22] width 43 height 14
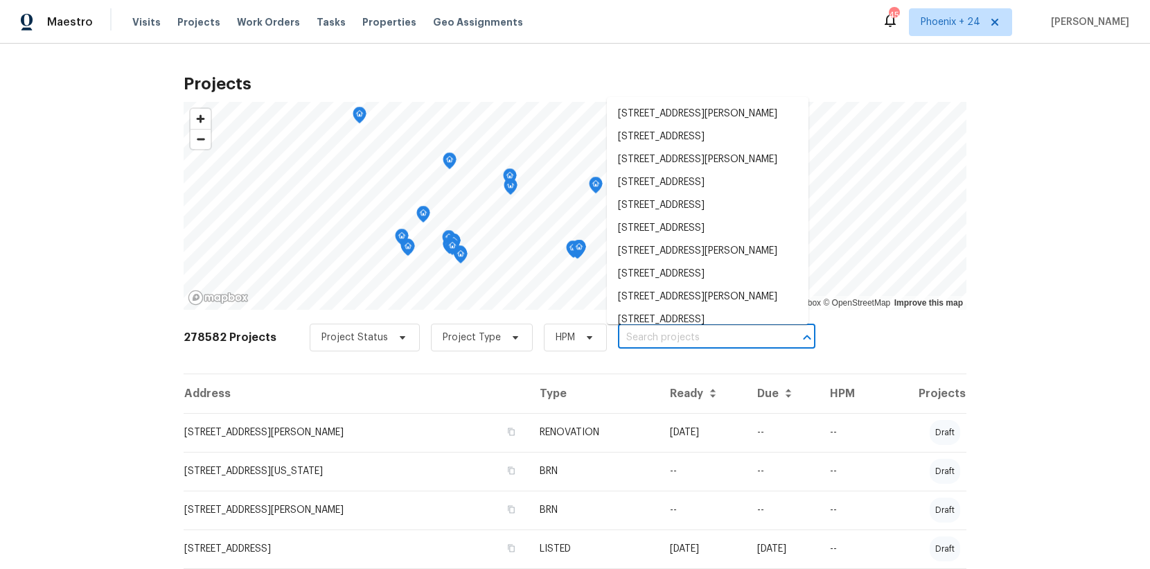
click at [669, 334] on input "text" at bounding box center [697, 337] width 159 height 21
paste input "[STREET_ADDRESS]"
type input "[STREET_ADDRESS]"
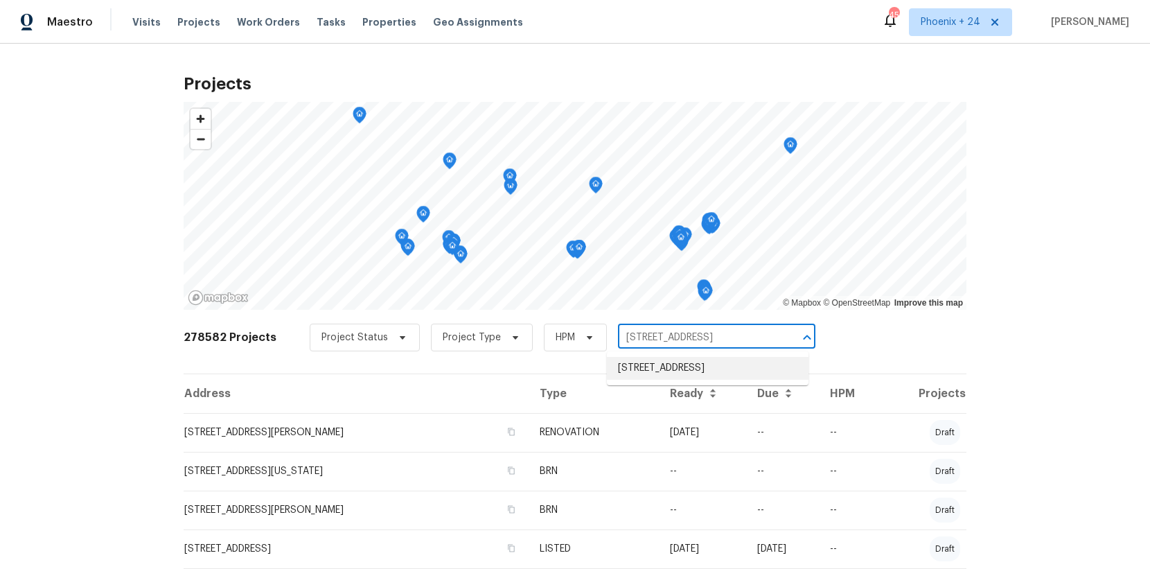
click at [667, 374] on li "[STREET_ADDRESS]" at bounding box center [708, 368] width 202 height 23
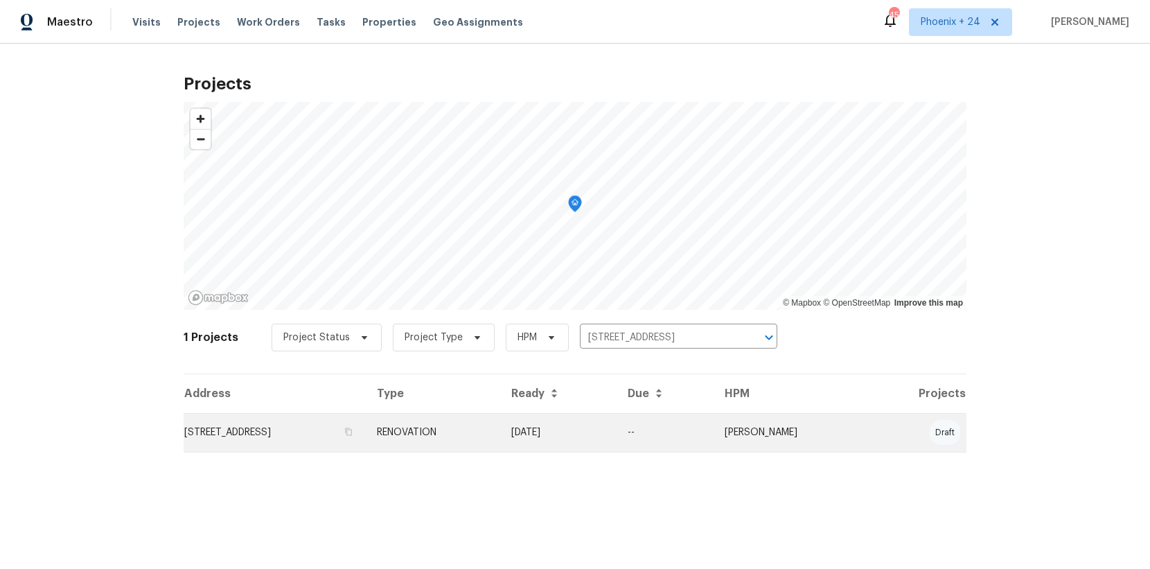
click at [500, 437] on td "RENOVATION" at bounding box center [433, 432] width 134 height 39
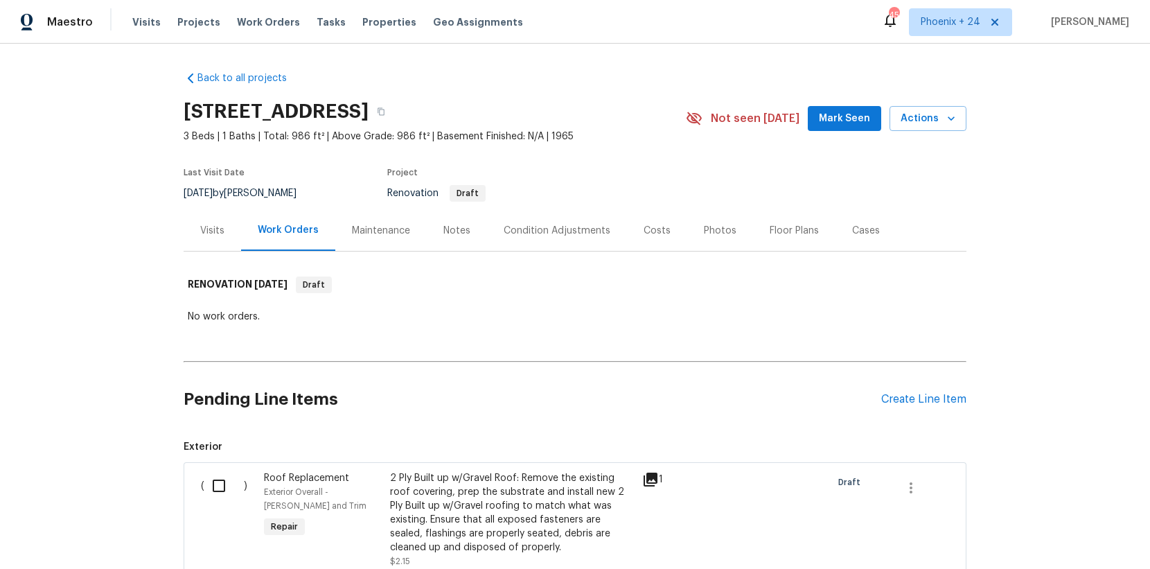
scroll to position [1, 0]
click at [949, 398] on div "Create Line Item" at bounding box center [924, 398] width 85 height 13
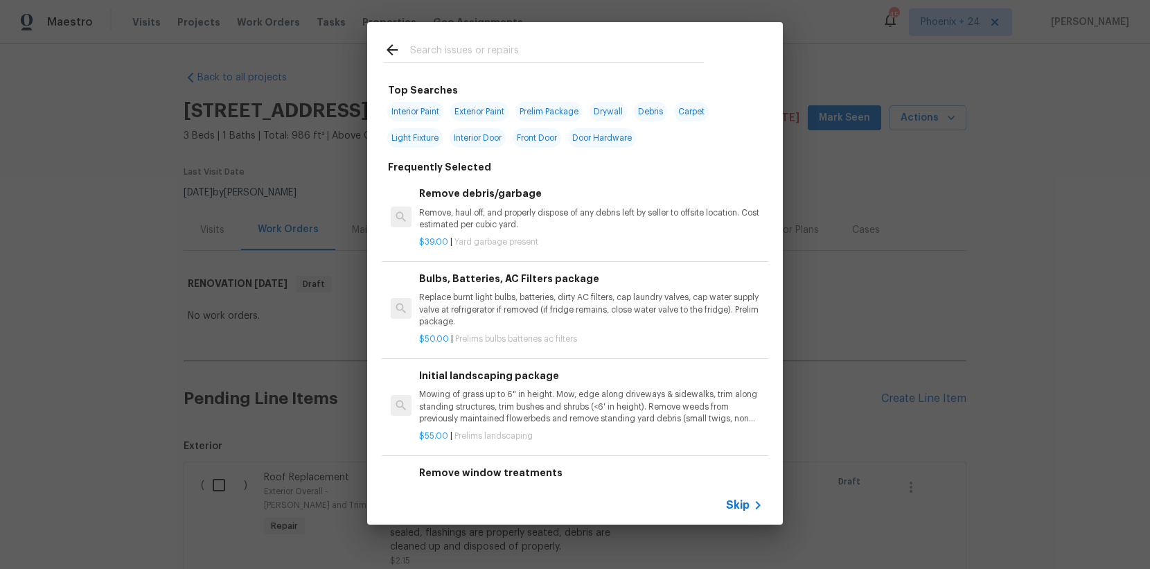
click at [590, 51] on input "text" at bounding box center [557, 52] width 294 height 21
type input "PPG"
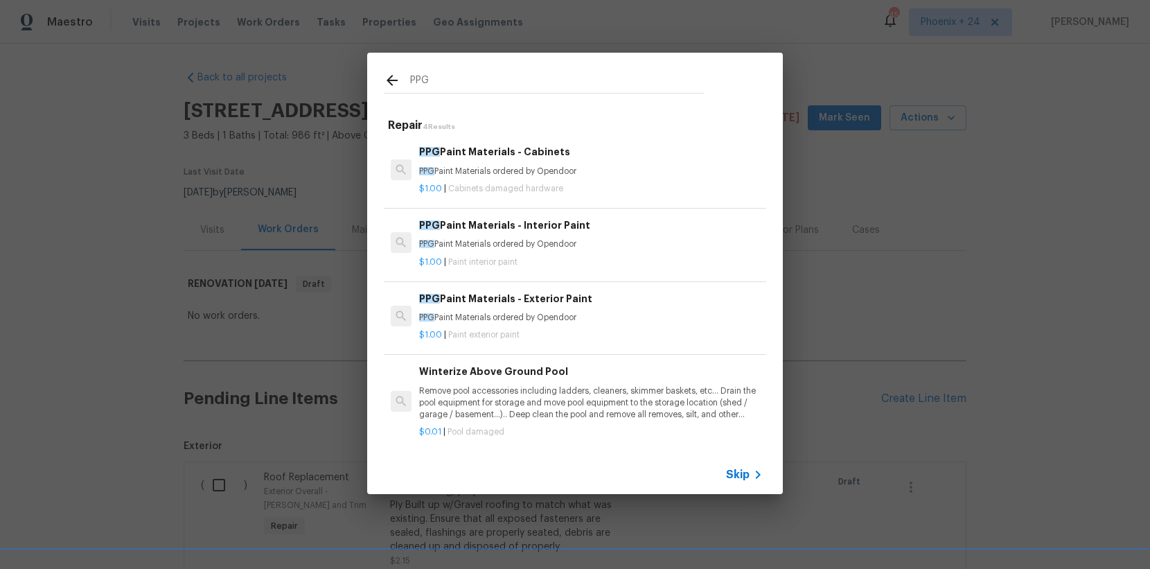
click at [635, 220] on h6 "PPG Paint Materials - Interior Paint" at bounding box center [591, 225] width 344 height 15
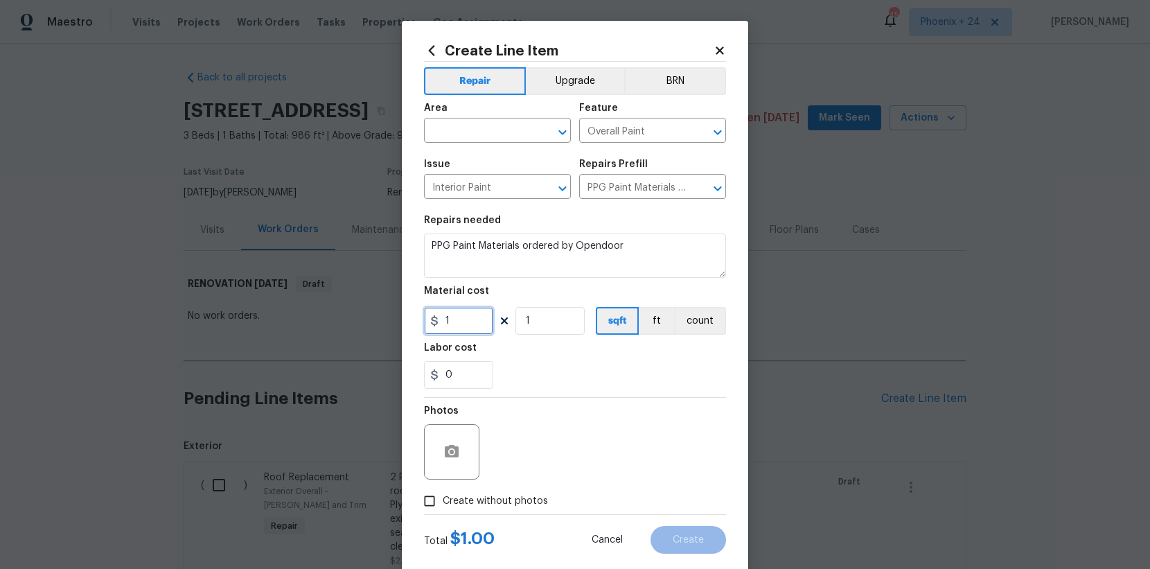
drag, startPoint x: 475, startPoint y: 329, endPoint x: 428, endPoint y: 324, distance: 48.1
click at [428, 324] on input "1" at bounding box center [458, 321] width 69 height 28
type input "398.78"
drag, startPoint x: 466, startPoint y: 114, endPoint x: 465, endPoint y: 125, distance: 10.5
click at [466, 114] on div "Area" at bounding box center [497, 112] width 147 height 18
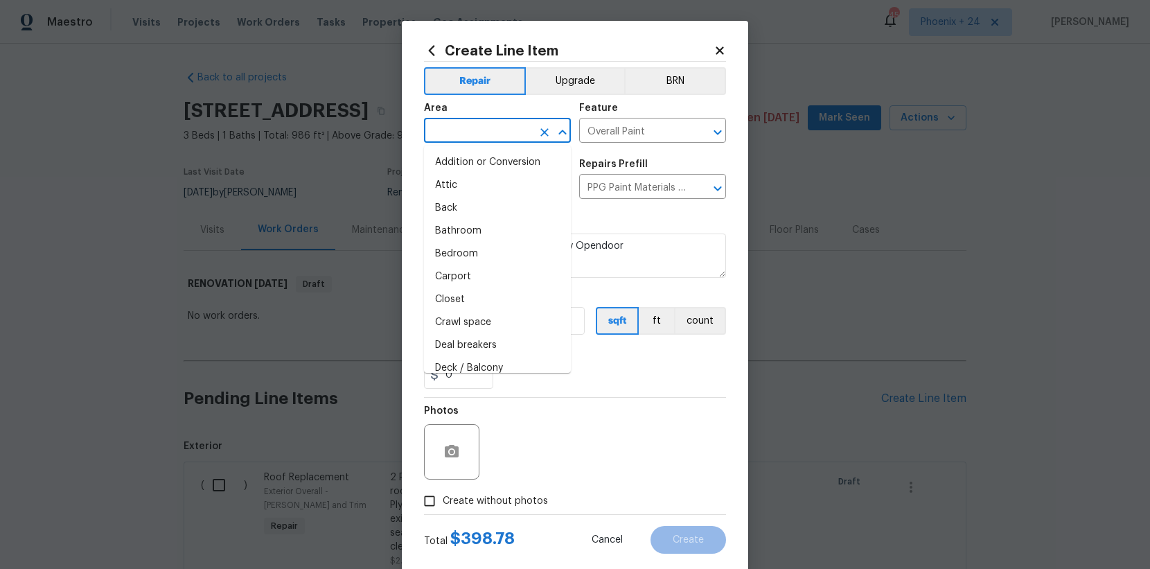
click at [465, 125] on input "text" at bounding box center [478, 131] width 108 height 21
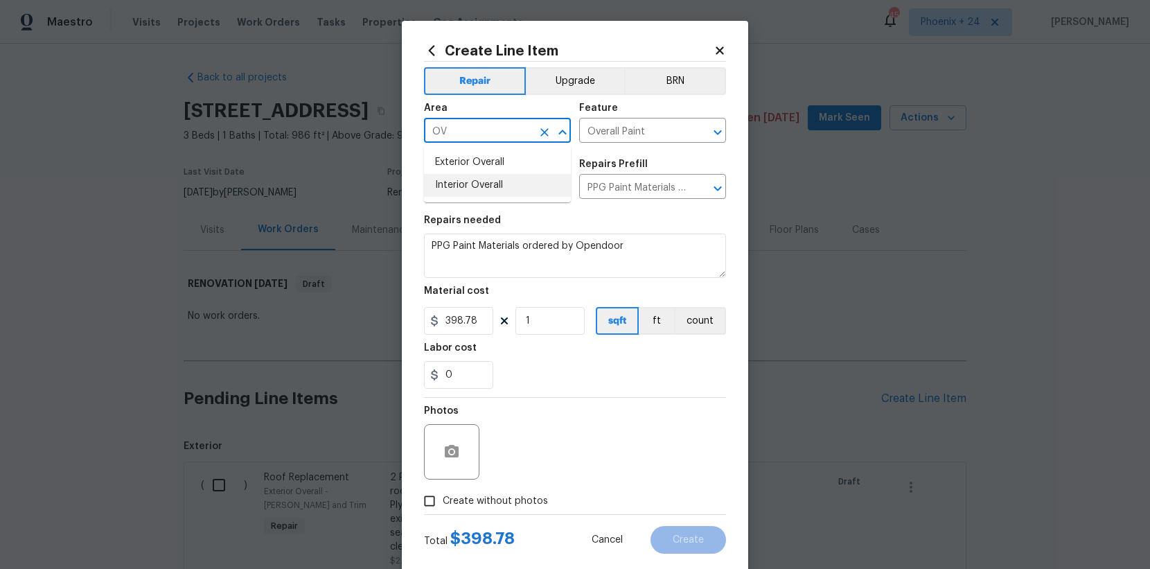
click at [502, 197] on ul "Exterior Overall Interior Overall" at bounding box center [497, 174] width 147 height 57
click at [500, 189] on li "Interior Overall" at bounding box center [497, 185] width 147 height 23
type input "Interior Overall"
click at [493, 510] on label "Create without photos" at bounding box center [483, 501] width 132 height 26
click at [443, 510] on input "Create without photos" at bounding box center [430, 501] width 26 height 26
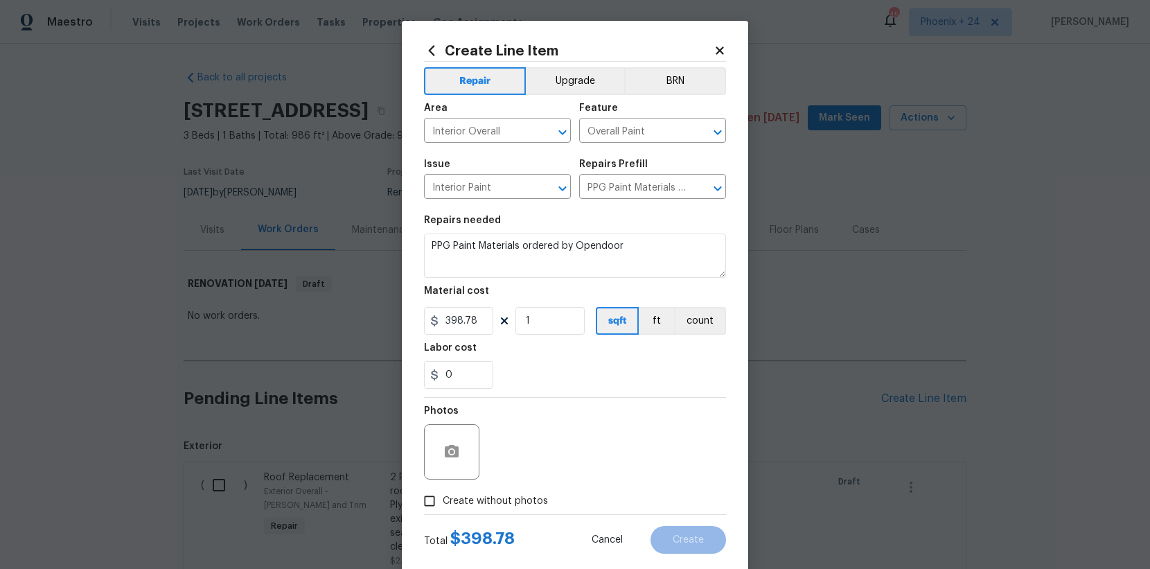
checkbox input "true"
click at [533, 455] on textarea at bounding box center [609, 451] width 236 height 55
type textarea "NA"
click at [677, 528] on button "Create" at bounding box center [689, 540] width 76 height 28
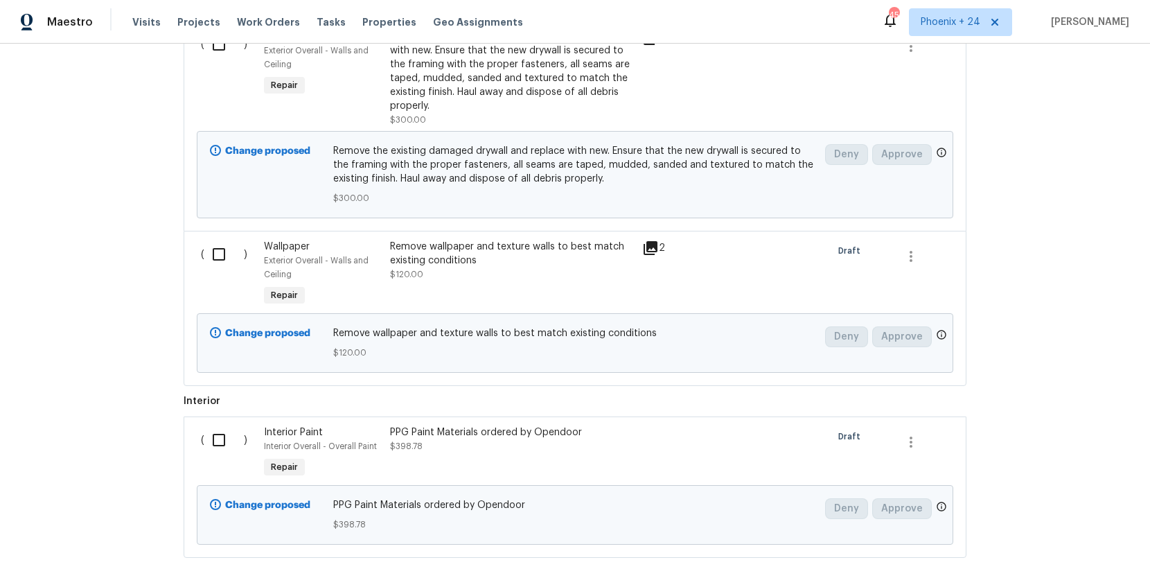
scroll to position [3724, 0]
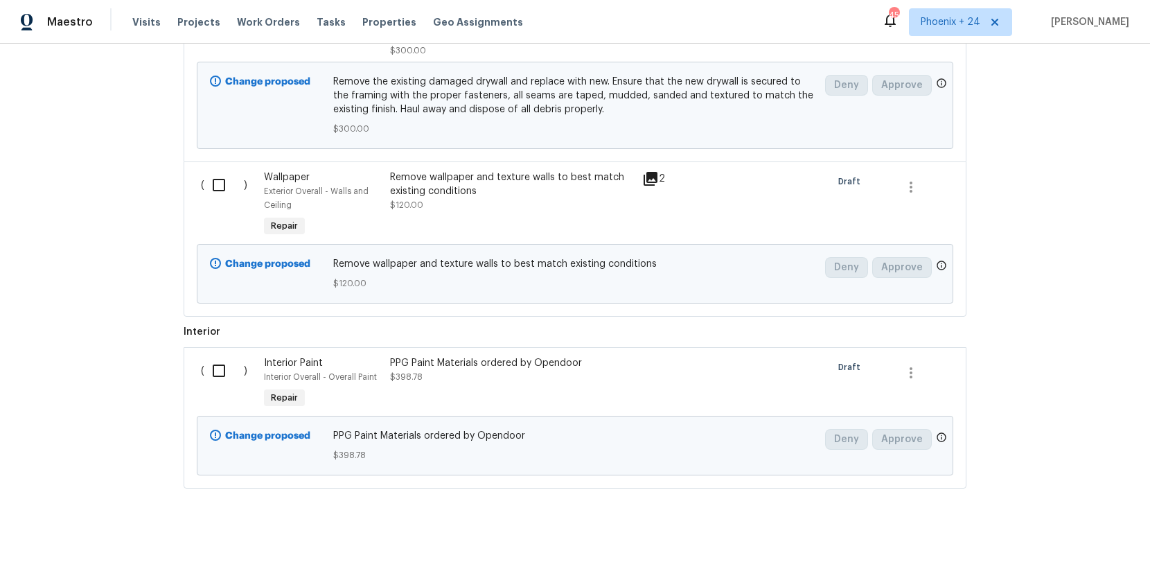
drag, startPoint x: 241, startPoint y: 376, endPoint x: 217, endPoint y: 353, distance: 33.3
click at [241, 374] on div "( )" at bounding box center [228, 384] width 63 height 64
click at [213, 356] on input "checkbox" at bounding box center [224, 370] width 40 height 29
checkbox input "true"
click at [1127, 533] on button "Create Work Order" at bounding box center [1071, 535] width 114 height 26
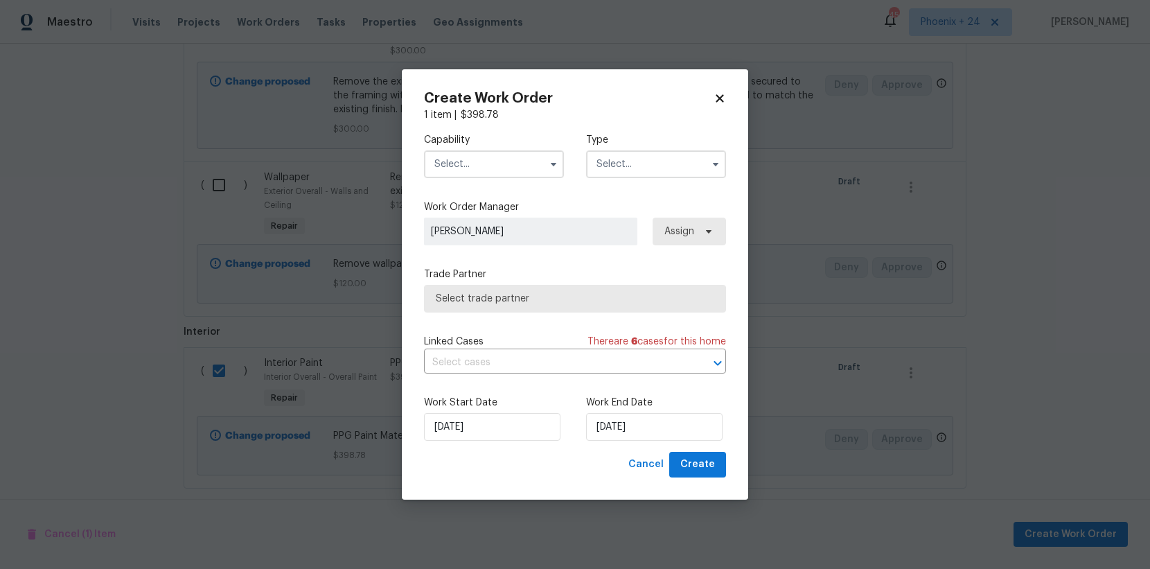
drag, startPoint x: 493, startPoint y: 155, endPoint x: 494, endPoint y: 173, distance: 18.8
click at [493, 155] on input "text" at bounding box center [494, 164] width 140 height 28
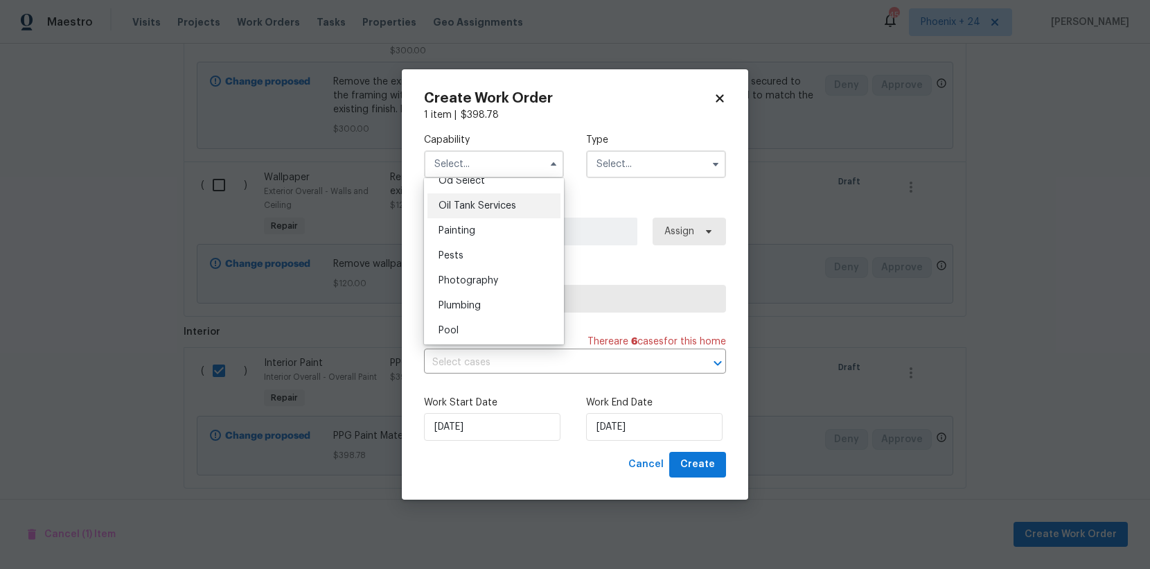
scroll to position [1114, 0]
drag, startPoint x: 471, startPoint y: 226, endPoint x: 522, endPoint y: 216, distance: 51.6
click at [471, 227] on ul "Agent Appliance Bathtub Resurfacing BRN And Lrr Broker Cabinets Carpet Cleaning…" at bounding box center [494, 261] width 140 height 166
click at [628, 154] on input "text" at bounding box center [656, 164] width 140 height 28
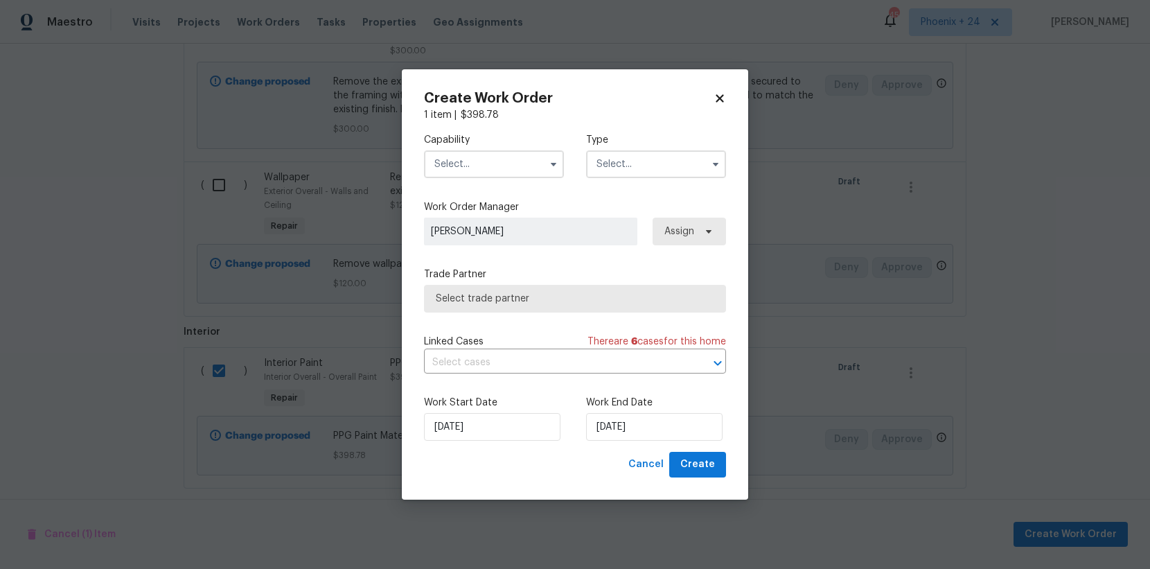
drag, startPoint x: 516, startPoint y: 159, endPoint x: 521, endPoint y: 175, distance: 16.7
click at [516, 159] on input "text" at bounding box center [494, 164] width 140 height 28
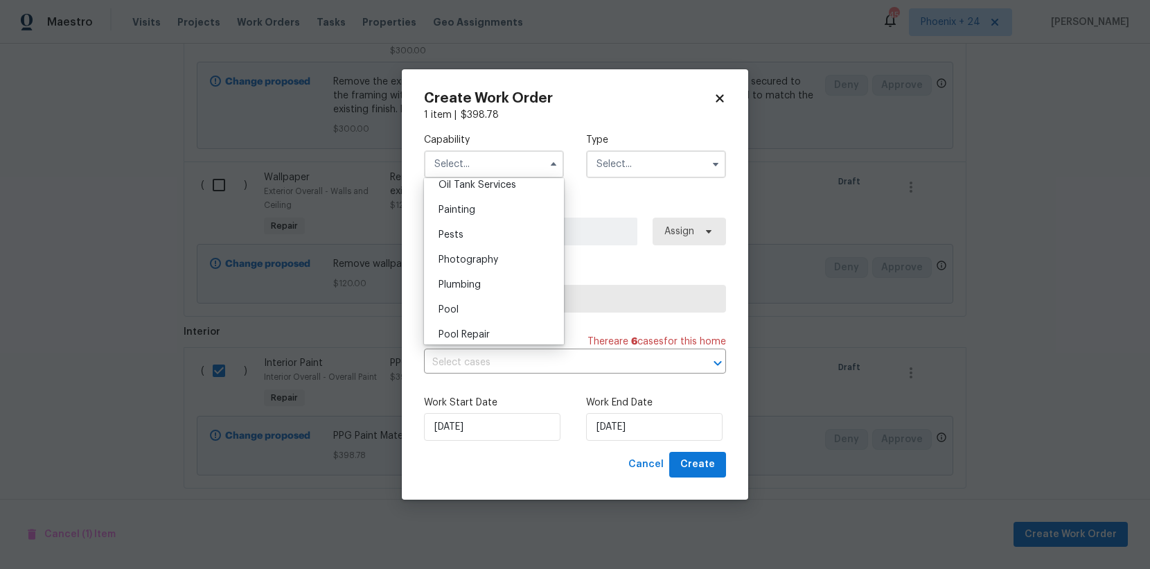
scroll to position [1148, 0]
click at [543, 218] on div "Painting" at bounding box center [494, 210] width 133 height 25
type input "Painting"
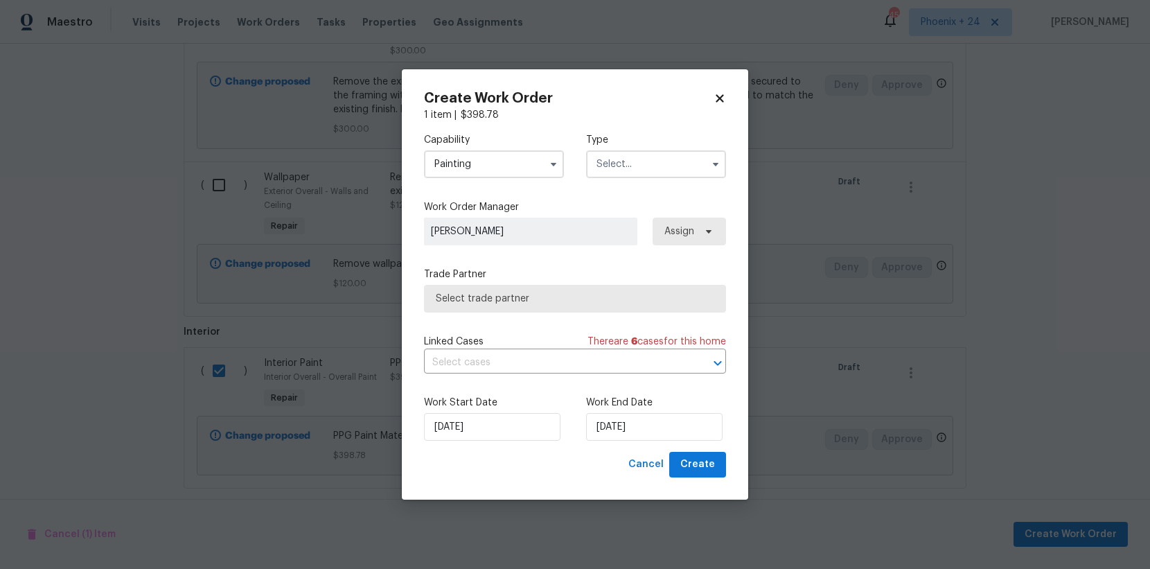
click at [633, 177] on input "text" at bounding box center [656, 164] width 140 height 28
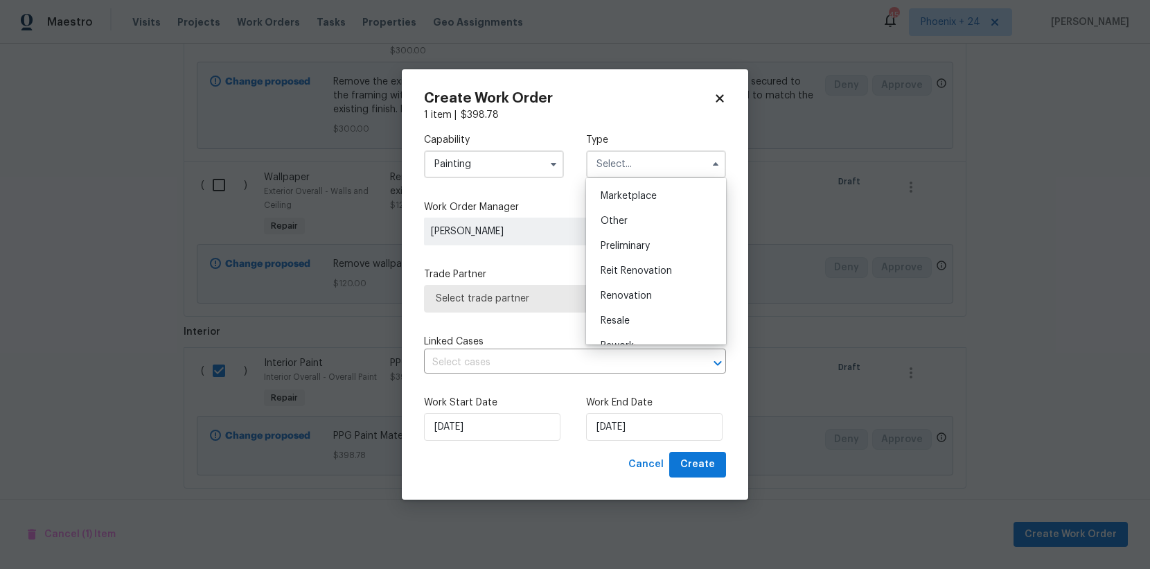
scroll to position [315, 0]
drag, startPoint x: 642, startPoint y: 220, endPoint x: 672, endPoint y: 225, distance: 29.5
click at [642, 220] on div "Renovation" at bounding box center [656, 228] width 133 height 25
type input "Renovation"
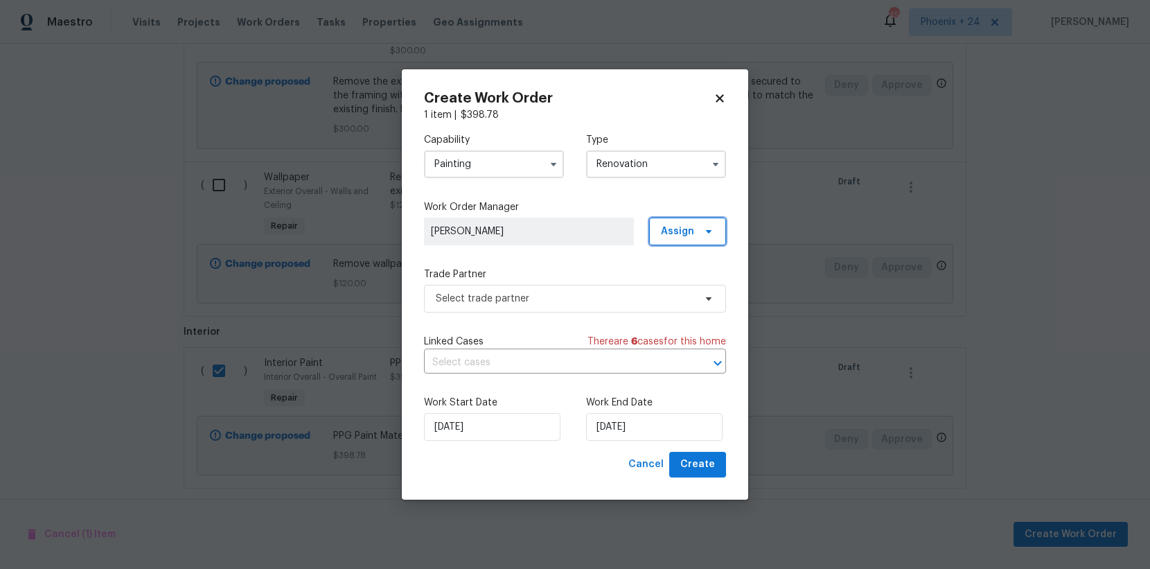
click at [679, 225] on span "Assign" at bounding box center [677, 232] width 33 height 14
click at [681, 292] on div "Assign to me" at bounding box center [690, 290] width 60 height 14
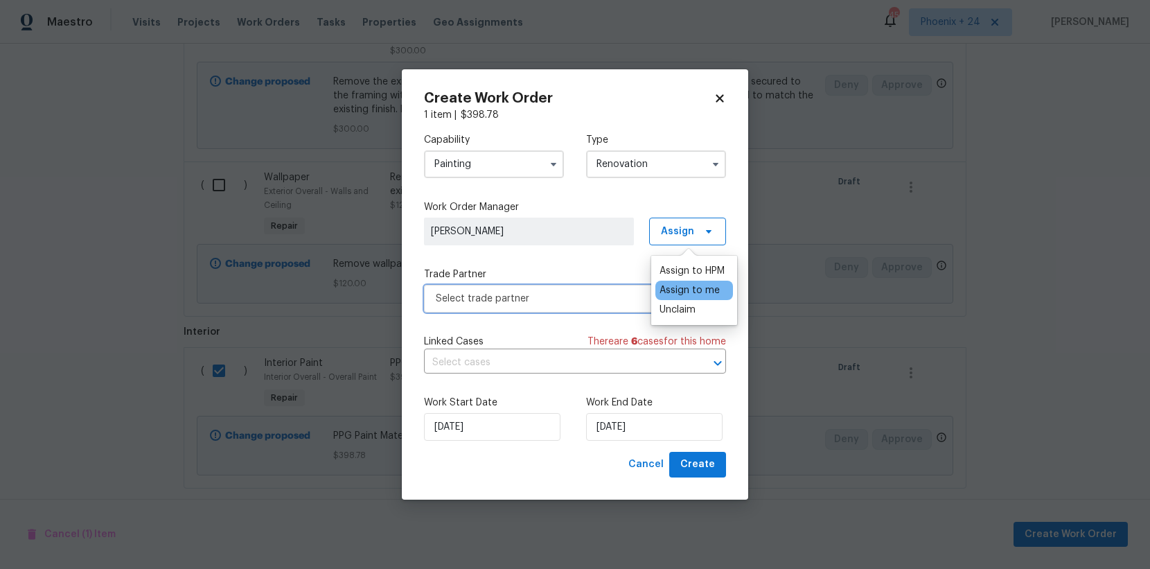
click at [561, 295] on span "Select trade partner" at bounding box center [565, 299] width 259 height 14
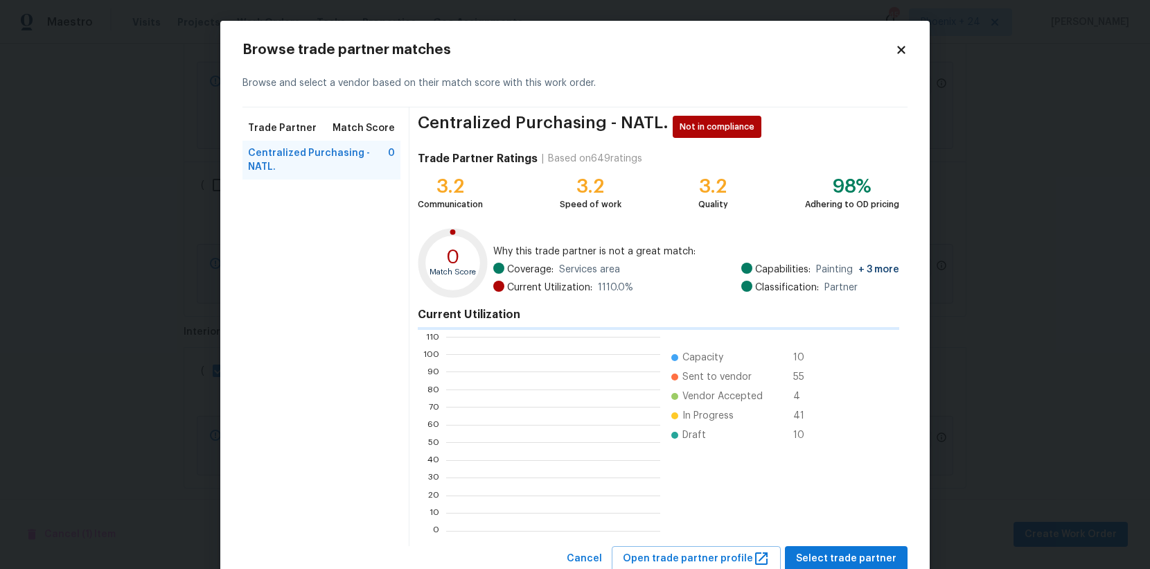
scroll to position [194, 214]
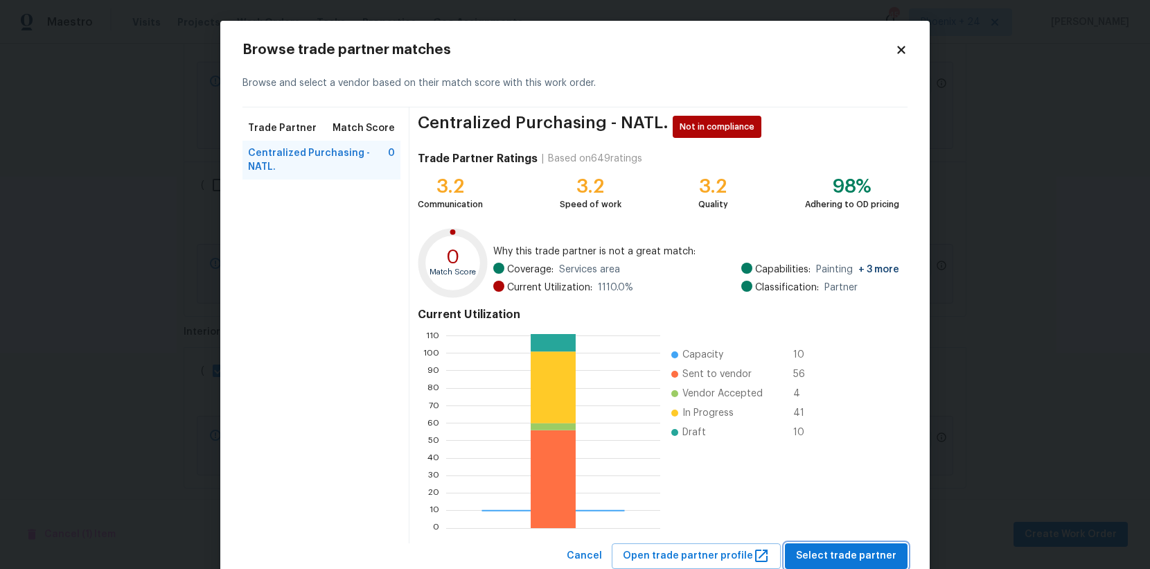
click at [857, 557] on span "Select trade partner" at bounding box center [846, 555] width 100 height 17
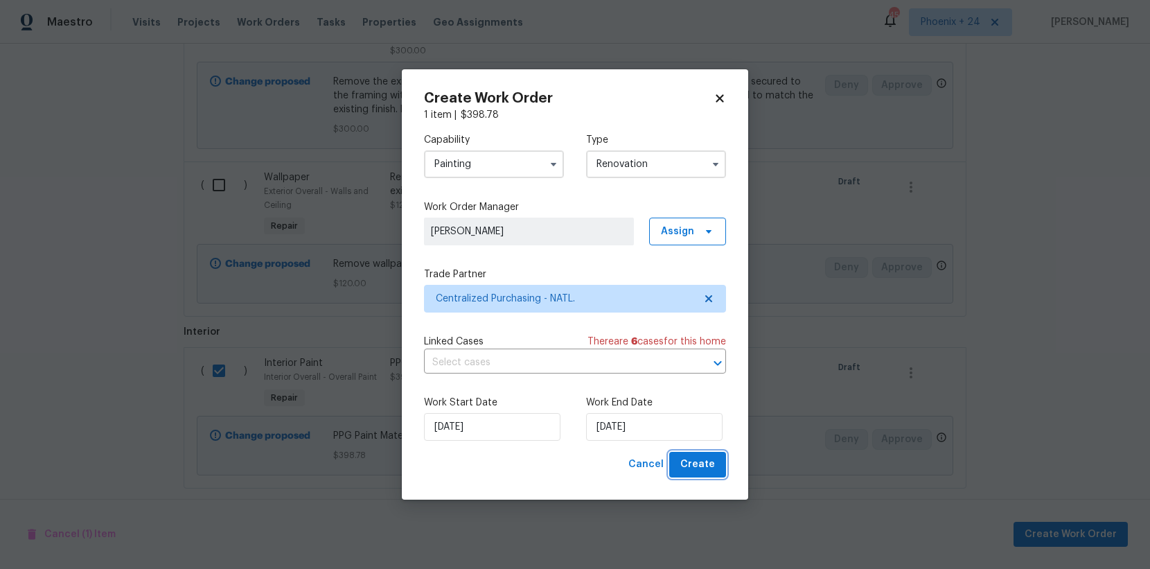
click at [685, 460] on span "Create" at bounding box center [698, 464] width 35 height 17
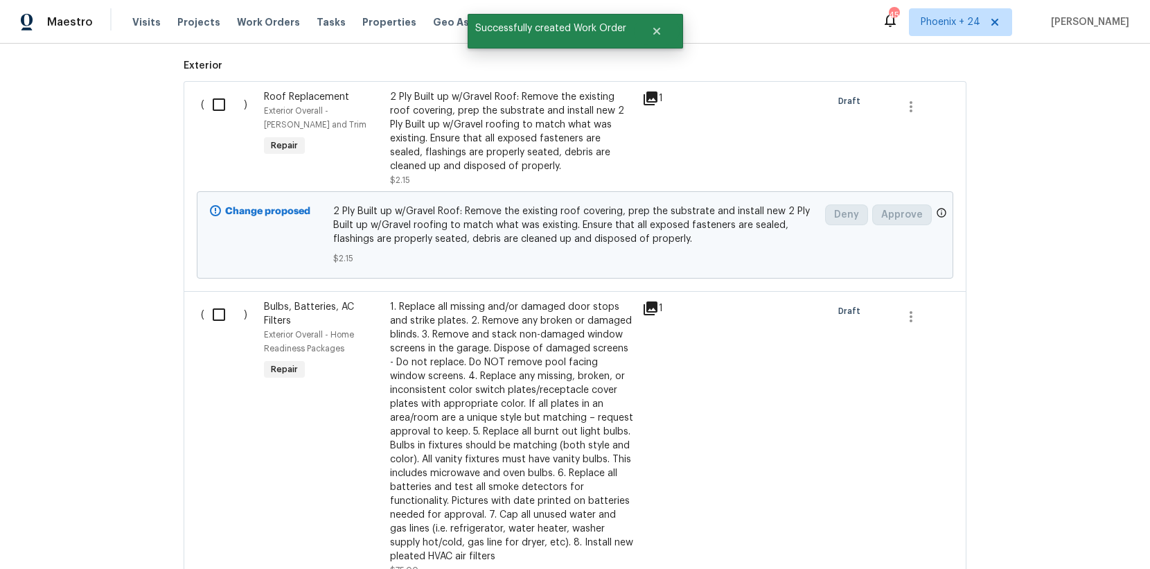
scroll to position [0, 0]
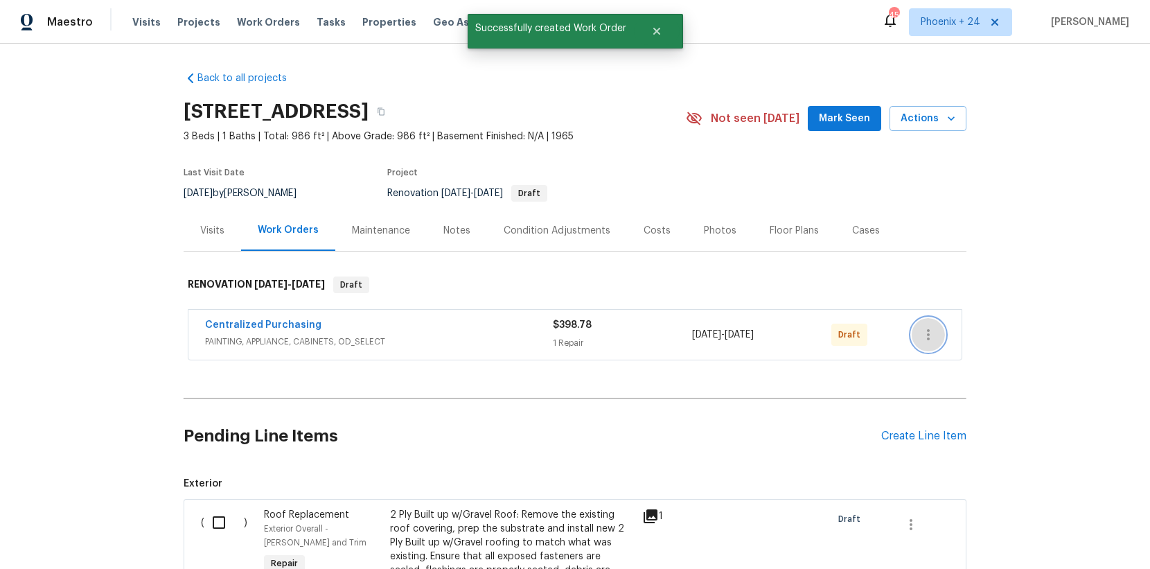
click at [937, 340] on button "button" at bounding box center [928, 334] width 33 height 33
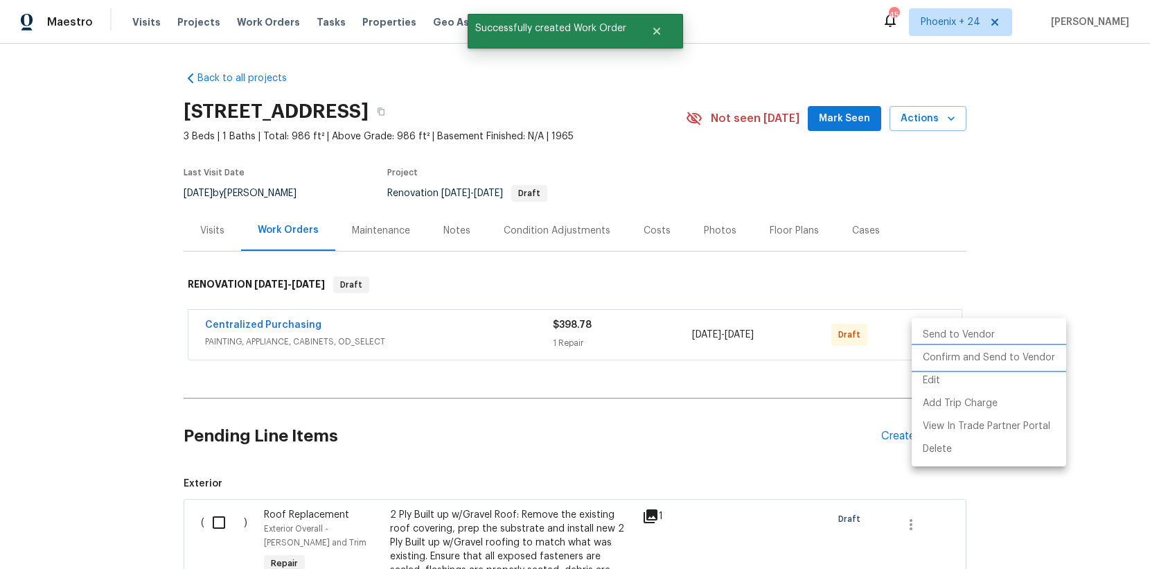
click at [940, 360] on li "Confirm and Send to Vendor" at bounding box center [989, 358] width 155 height 23
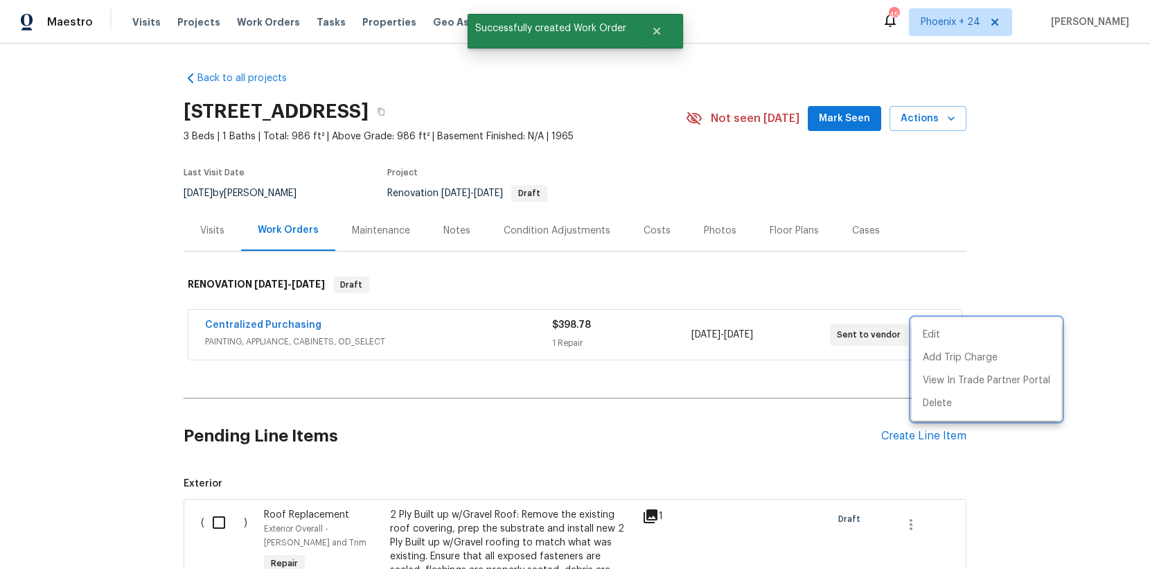
drag, startPoint x: 314, startPoint y: 333, endPoint x: 289, endPoint y: 332, distance: 25.0
click at [310, 333] on div at bounding box center [575, 284] width 1150 height 569
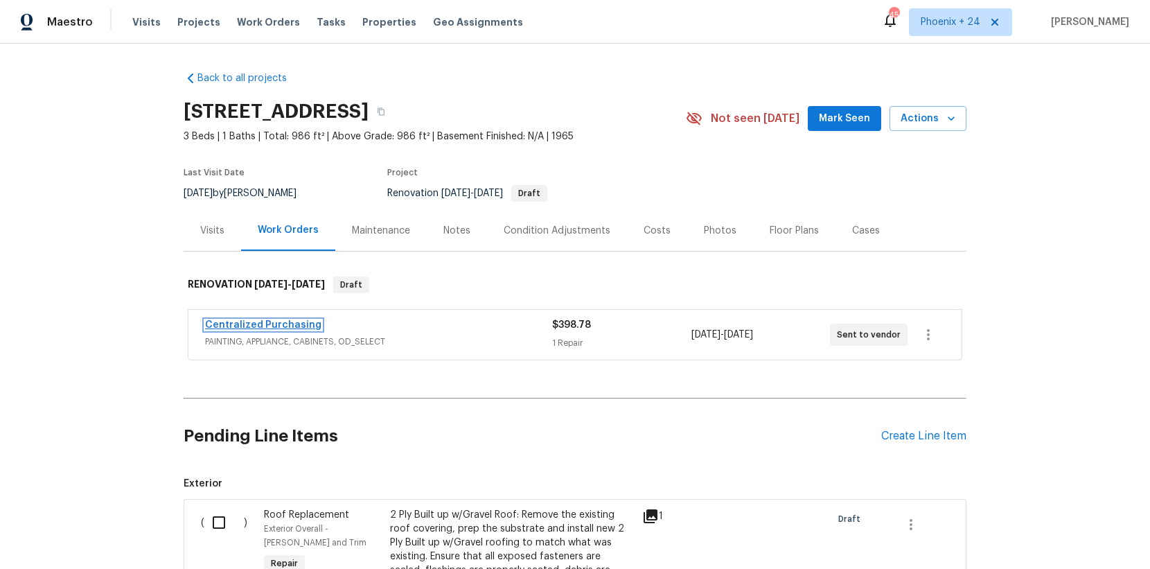
click at [291, 328] on link "Centralized Purchasing" at bounding box center [263, 325] width 116 height 10
